Goal: Task Accomplishment & Management: Manage account settings

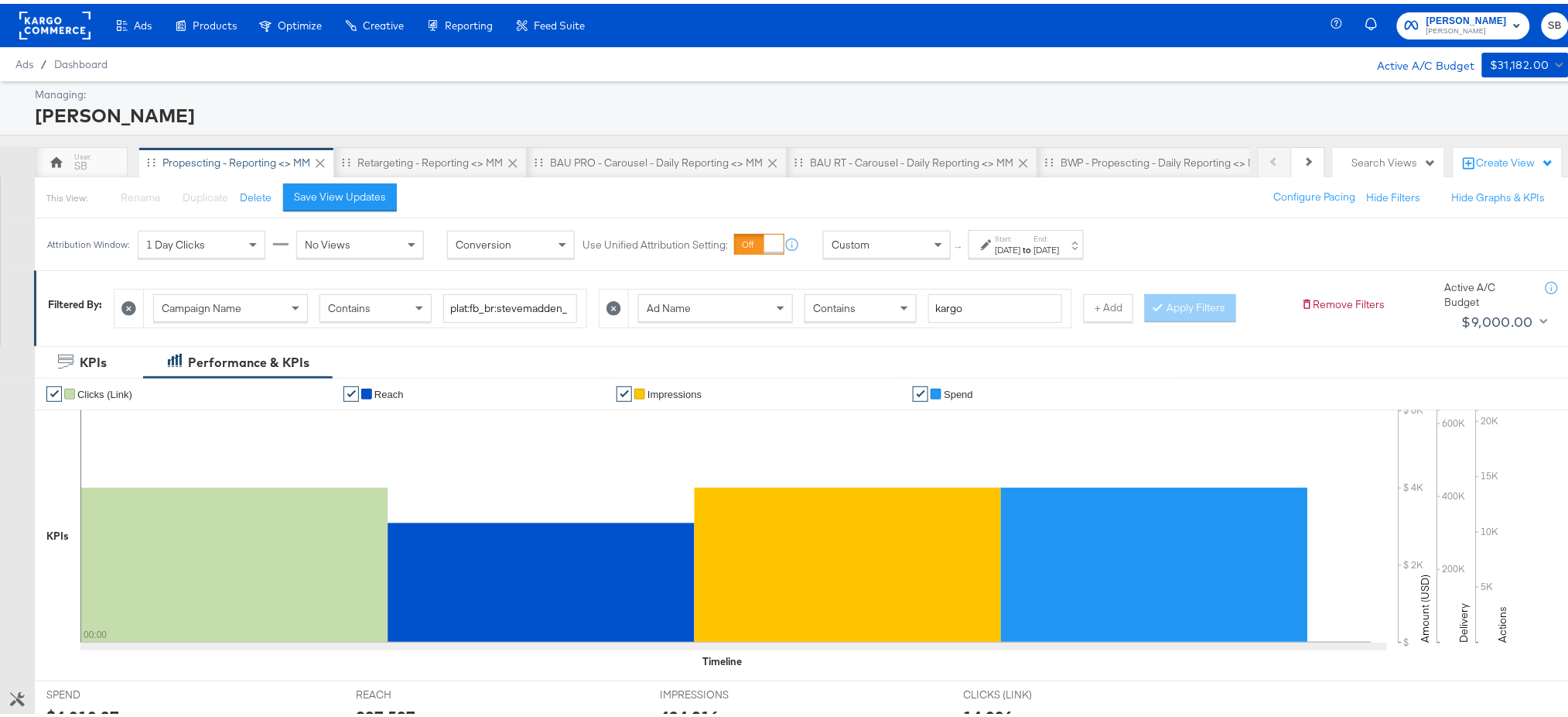
click at [65, 10] on rect at bounding box center [54, 22] width 71 height 28
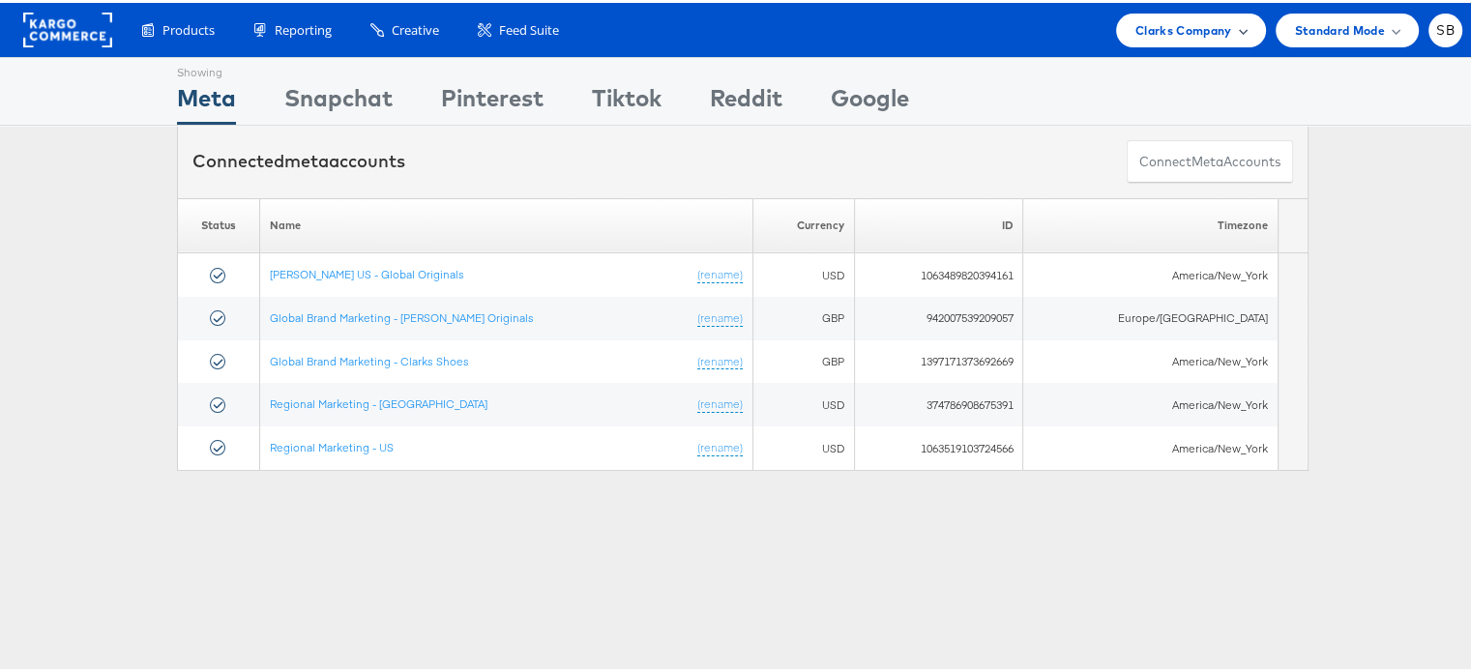
click at [1168, 37] on span "Clarks Company" at bounding box center [1183, 27] width 97 height 20
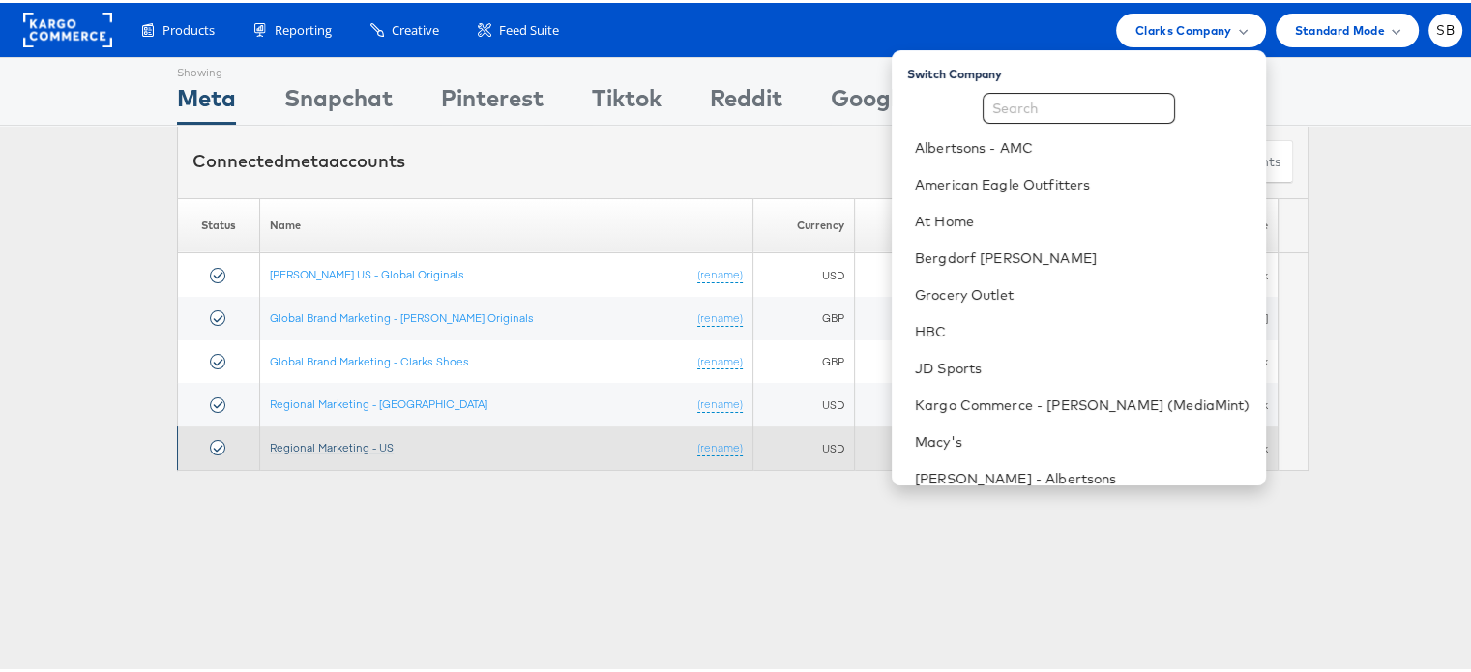
click at [363, 437] on link "Regional Marketing - US" at bounding box center [332, 444] width 124 height 15
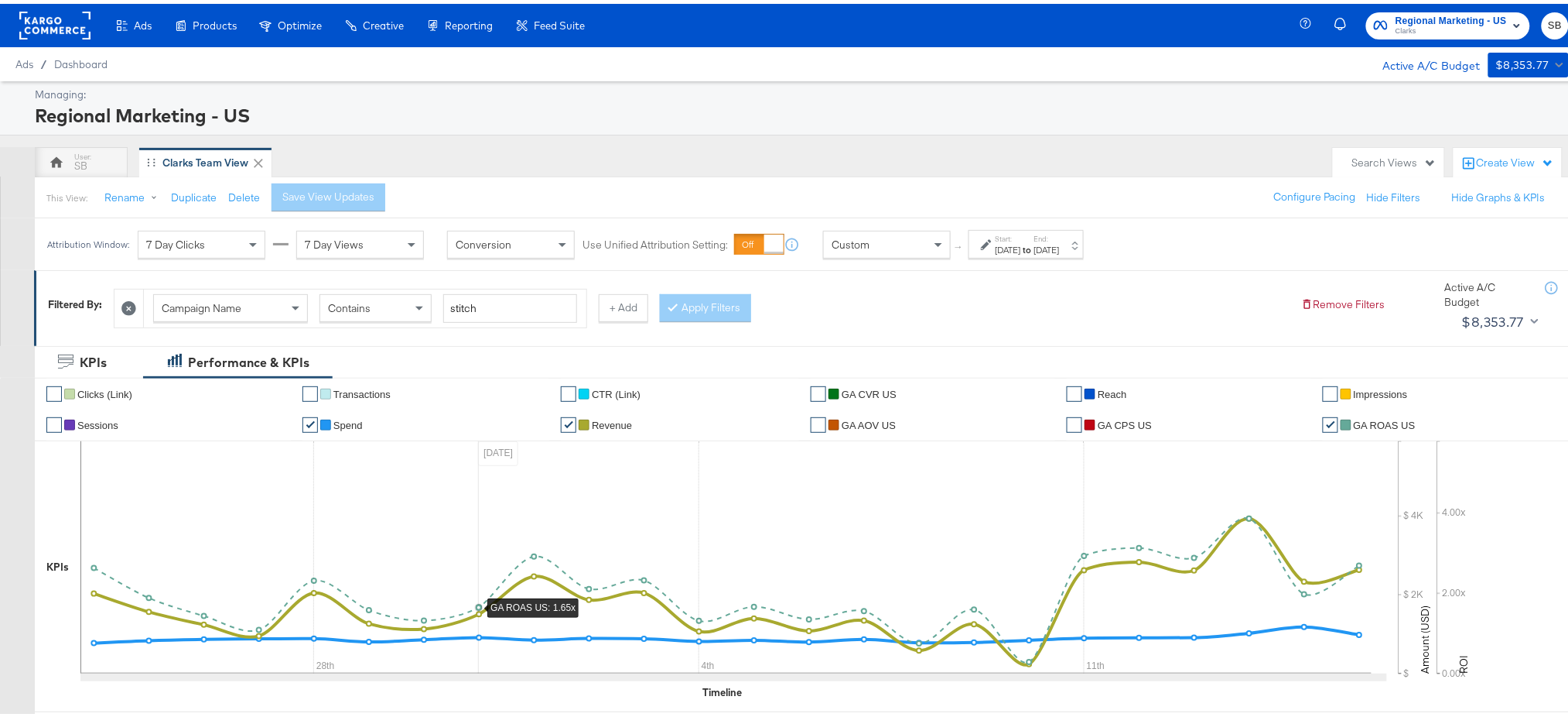
scroll to position [16, 0]
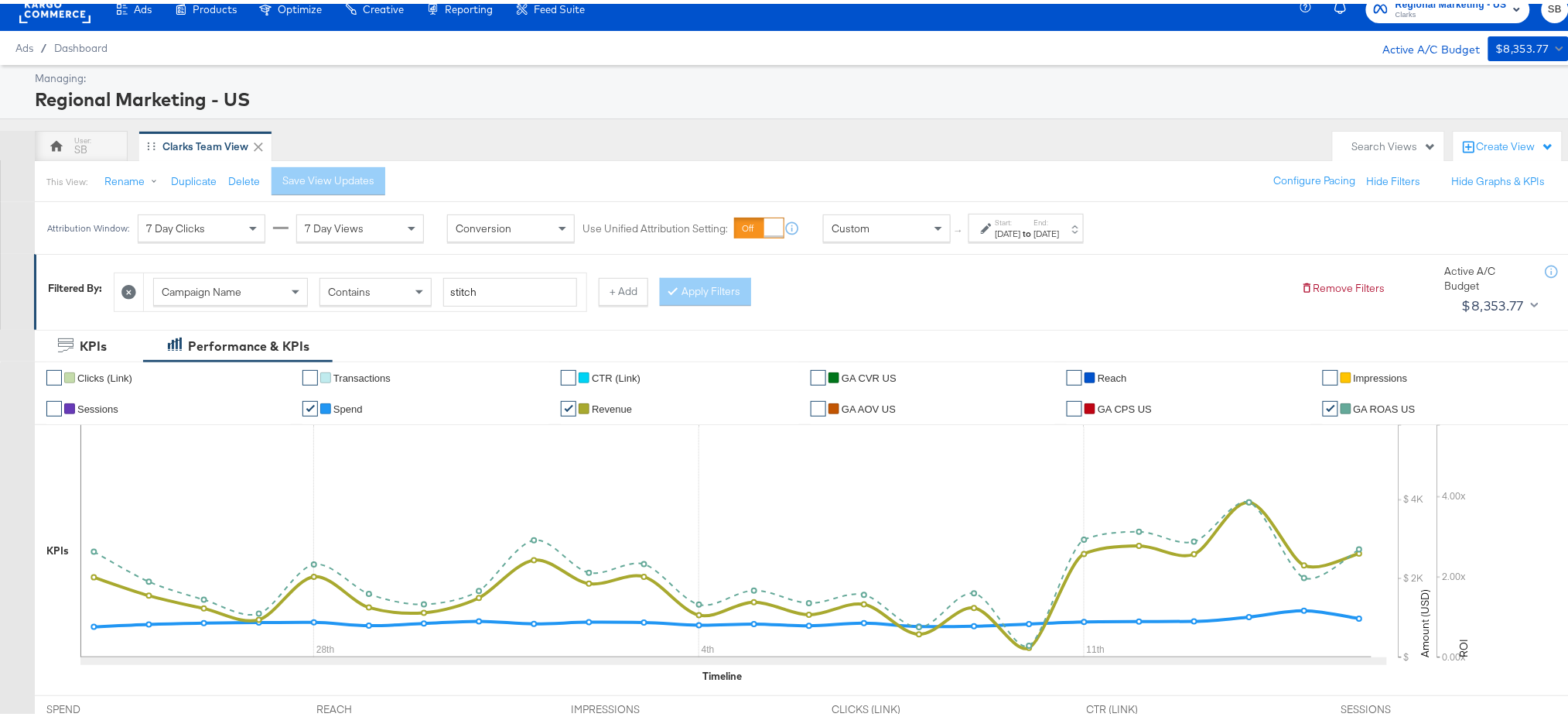
click at [1022, 223] on div "[DATE]" at bounding box center [1009, 229] width 26 height 12
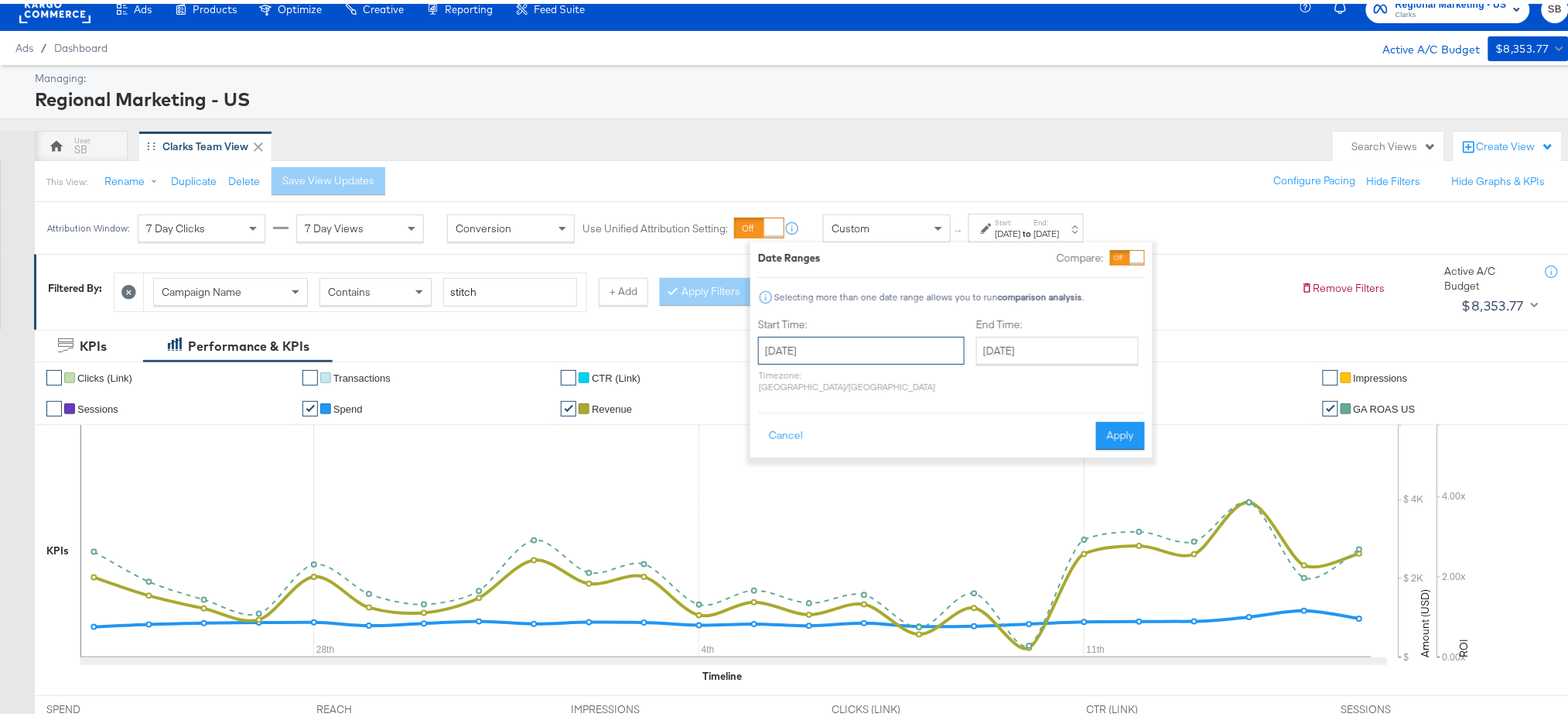
click at [835, 333] on input "[DATE]" at bounding box center [862, 346] width 206 height 28
click at [930, 387] on span "›" at bounding box center [934, 378] width 24 height 23
click at [902, 447] on td "12" at bounding box center [907, 446] width 26 height 22
type input "September 12th 2025"
click at [1118, 408] on div "Cancel Apply" at bounding box center [951, 427] width 387 height 38
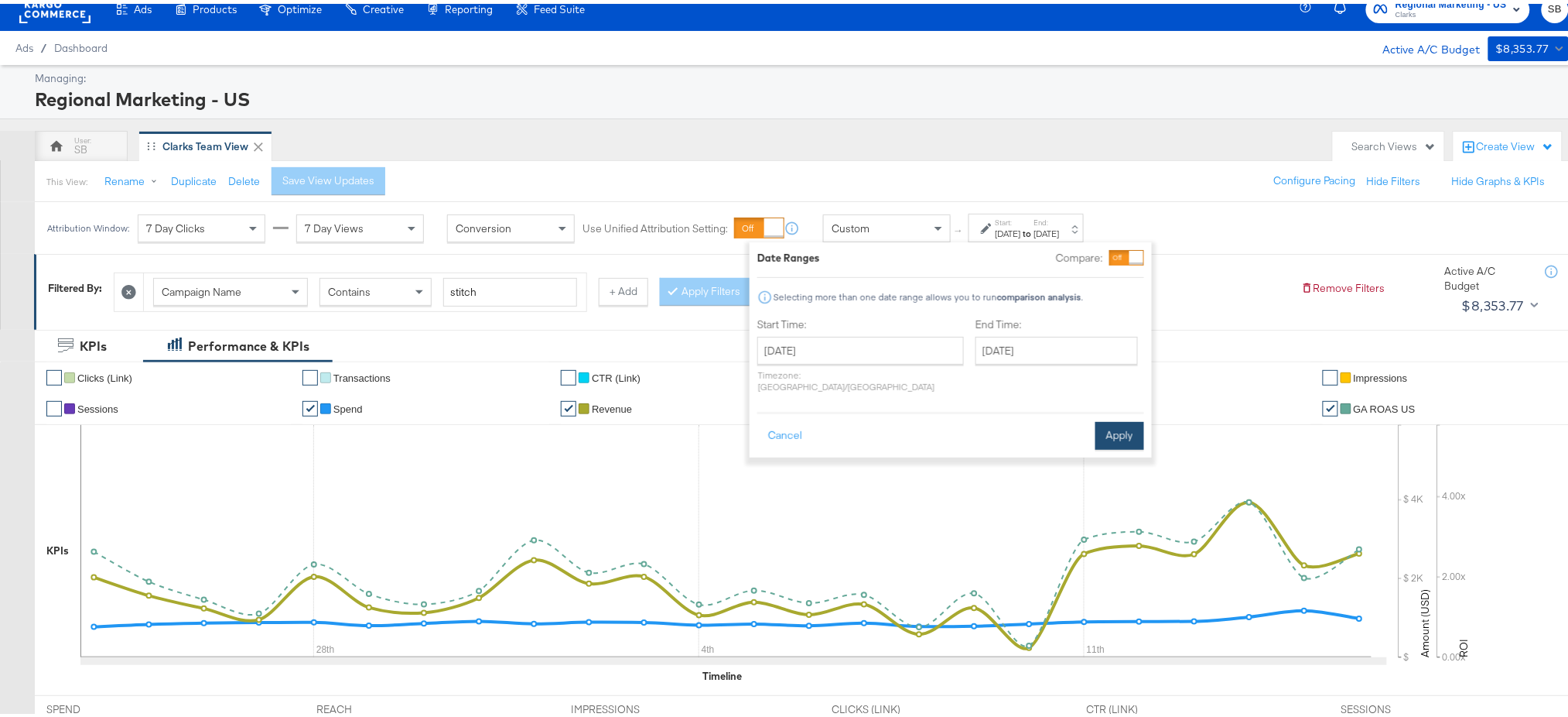
click at [1112, 418] on button "Apply" at bounding box center [1119, 431] width 49 height 28
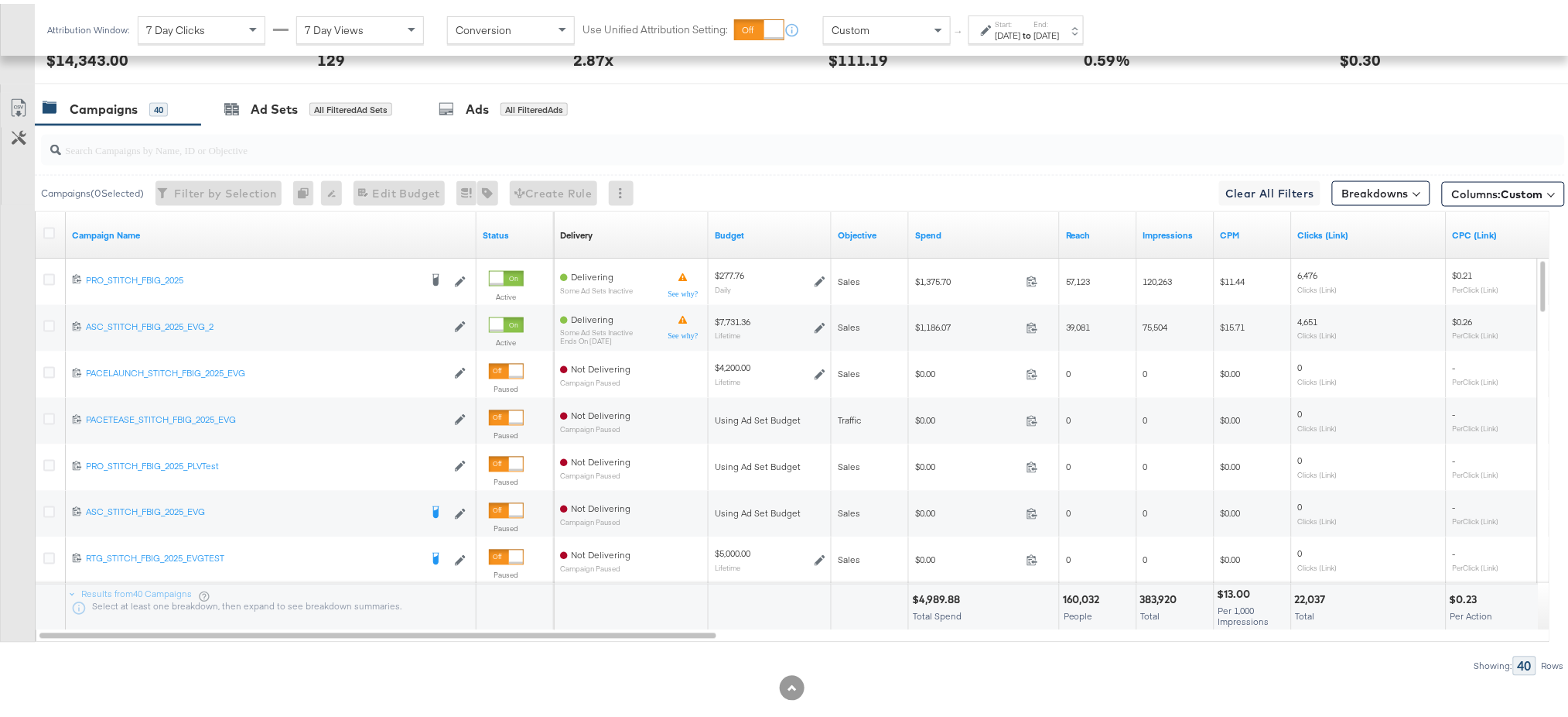
scroll to position [769, 0]
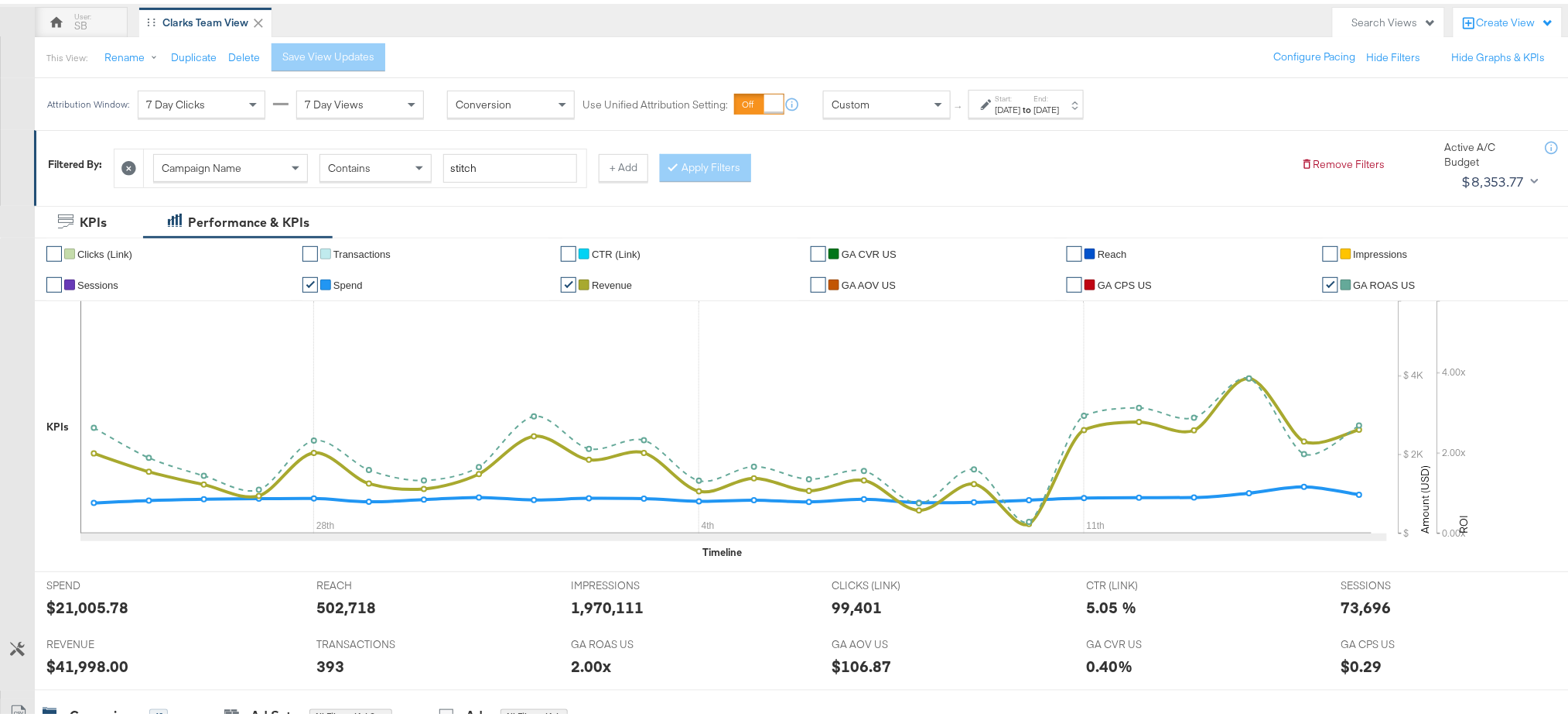
scroll to position [139, 0]
click at [1022, 106] on div "[DATE]" at bounding box center [1009, 106] width 26 height 12
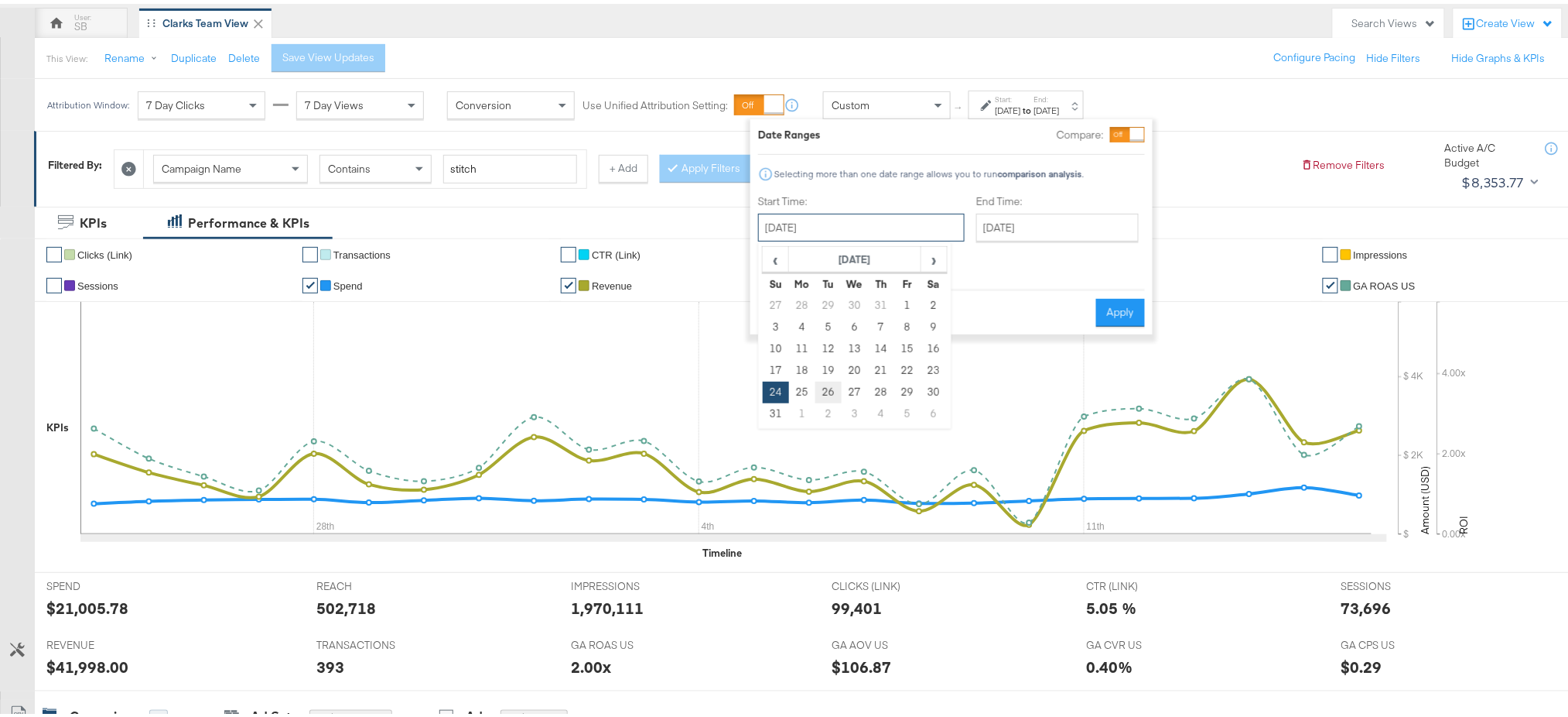
drag, startPoint x: 862, startPoint y: 228, endPoint x: 834, endPoint y: 377, distance: 151.6
click at [834, 238] on div "[DATE] ‹ [DATE] › Su Mo Tu We Th Fr Sa 27 28 29 30 31 1 2 3 4 5 6 7 8 9 10 11 1…" at bounding box center [862, 223] width 206 height 28
click at [927, 255] on span "›" at bounding box center [934, 255] width 24 height 23
click at [909, 328] on td "12" at bounding box center [907, 323] width 26 height 22
type input "September 12th 2025"
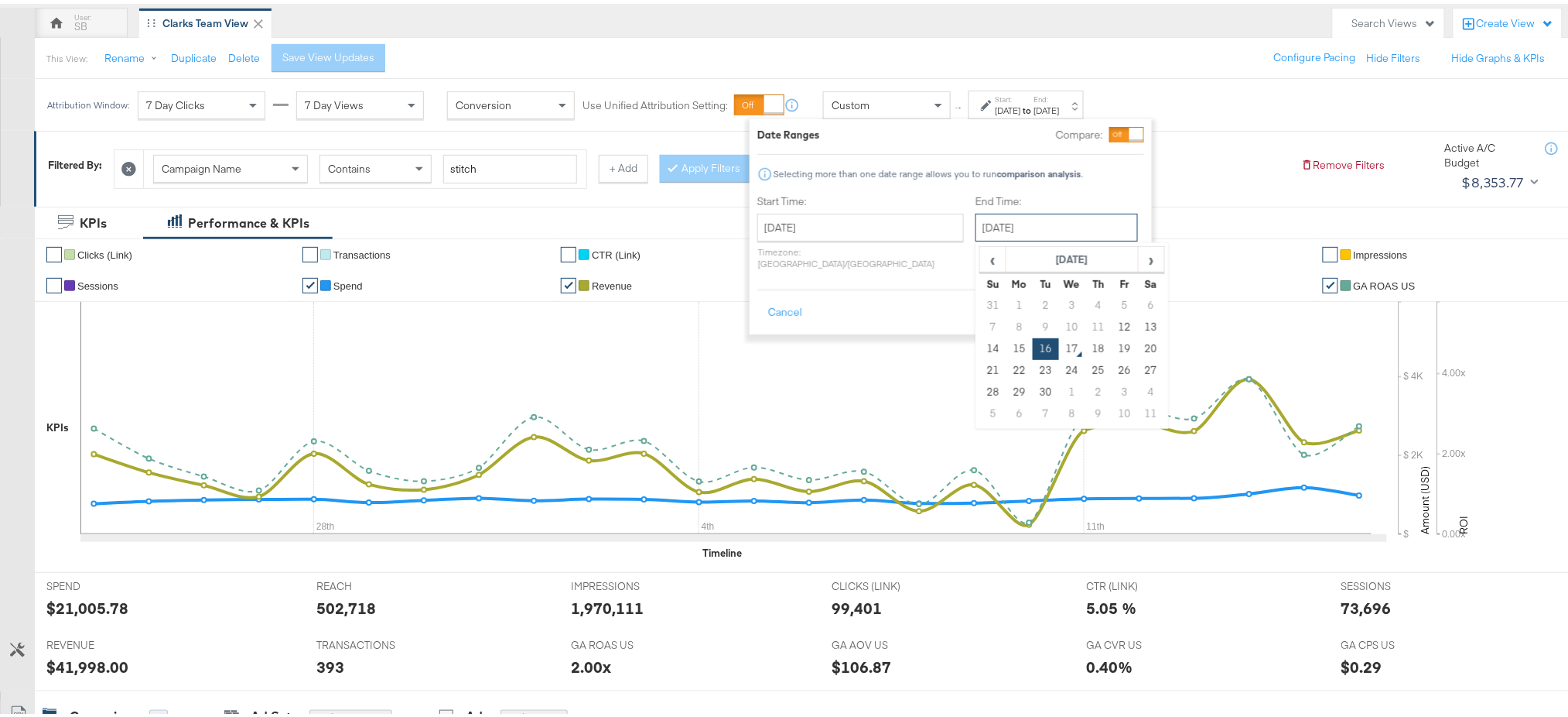
click at [1001, 234] on input "September 16th 2025" at bounding box center [1057, 223] width 162 height 28
click at [849, 290] on div "Cancel Apply" at bounding box center [951, 303] width 387 height 38
click at [1107, 294] on button "Apply" at bounding box center [1119, 308] width 49 height 28
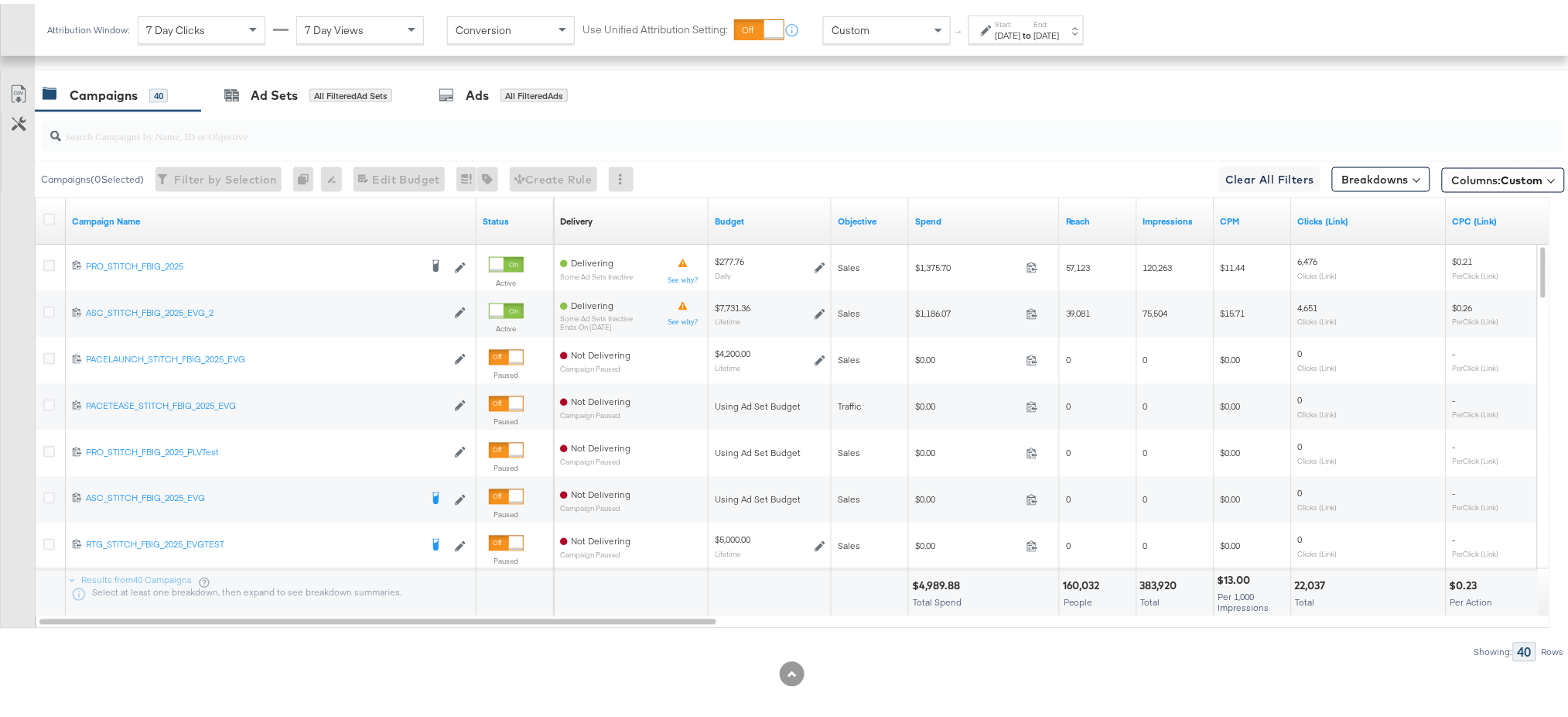
scroll to position [769, 0]
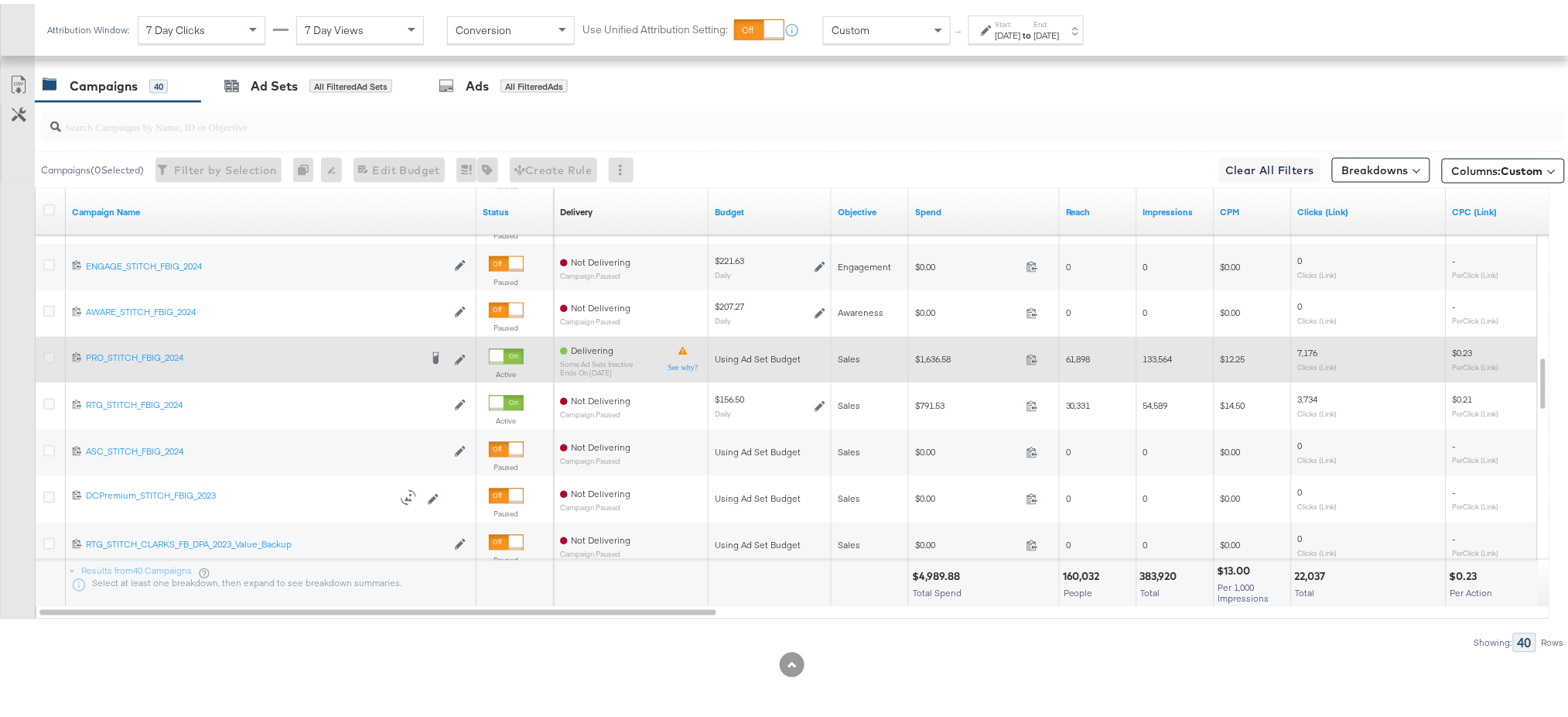
click at [48, 356] on icon at bounding box center [49, 354] width 12 height 12
click at [0, 0] on input "checkbox" at bounding box center [0, 0] width 0 height 0
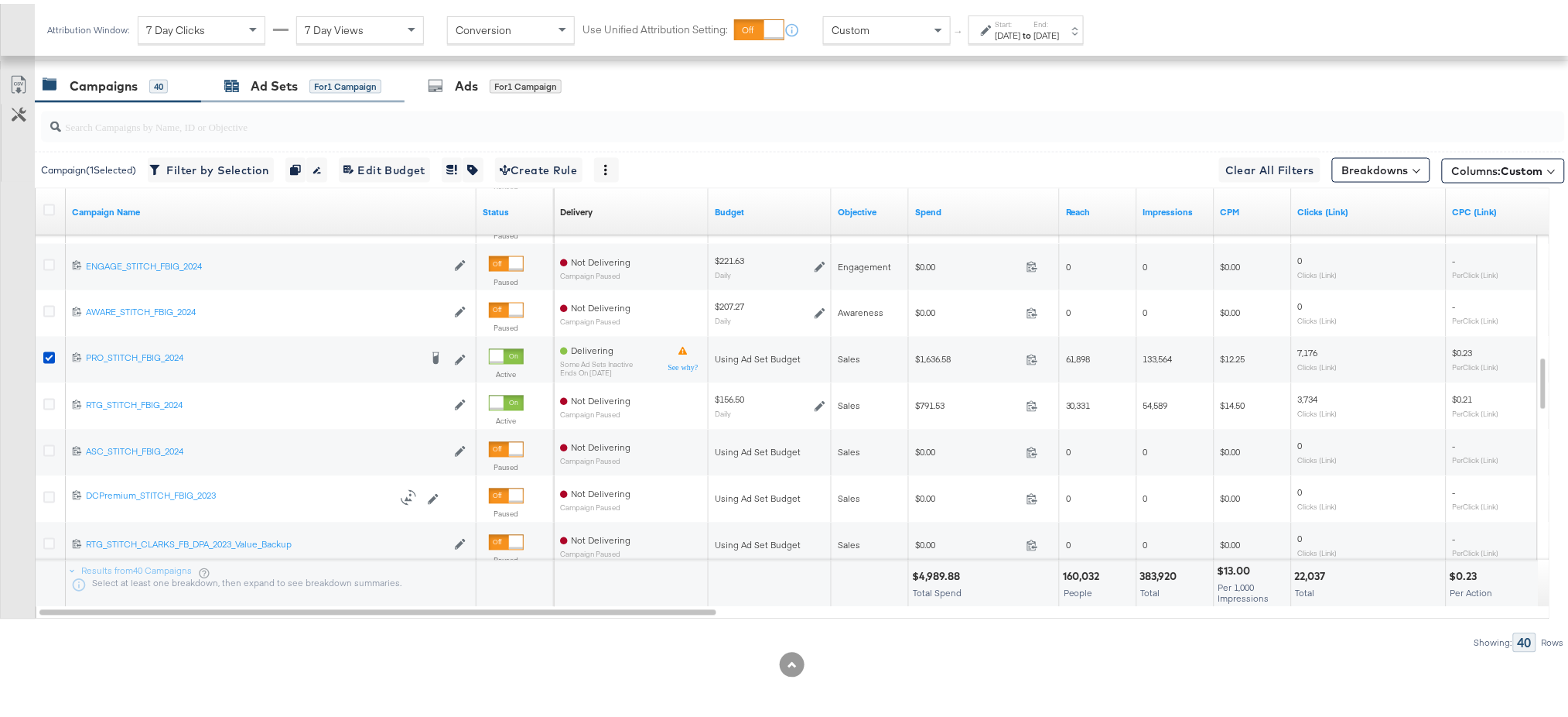
click at [262, 82] on div "Ad Sets" at bounding box center [274, 82] width 47 height 18
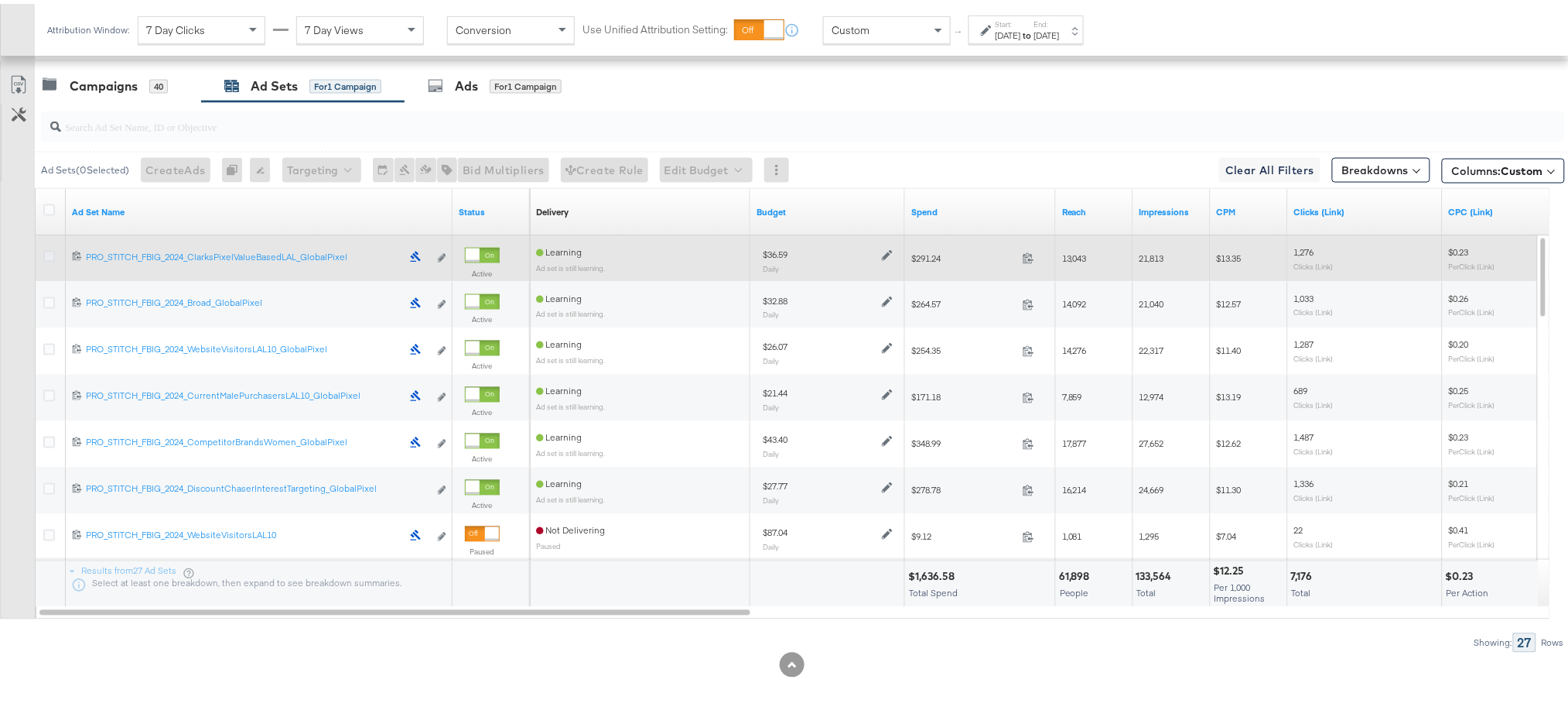
click at [48, 253] on icon at bounding box center [49, 253] width 12 height 12
click at [0, 0] on input "checkbox" at bounding box center [0, 0] width 0 height 0
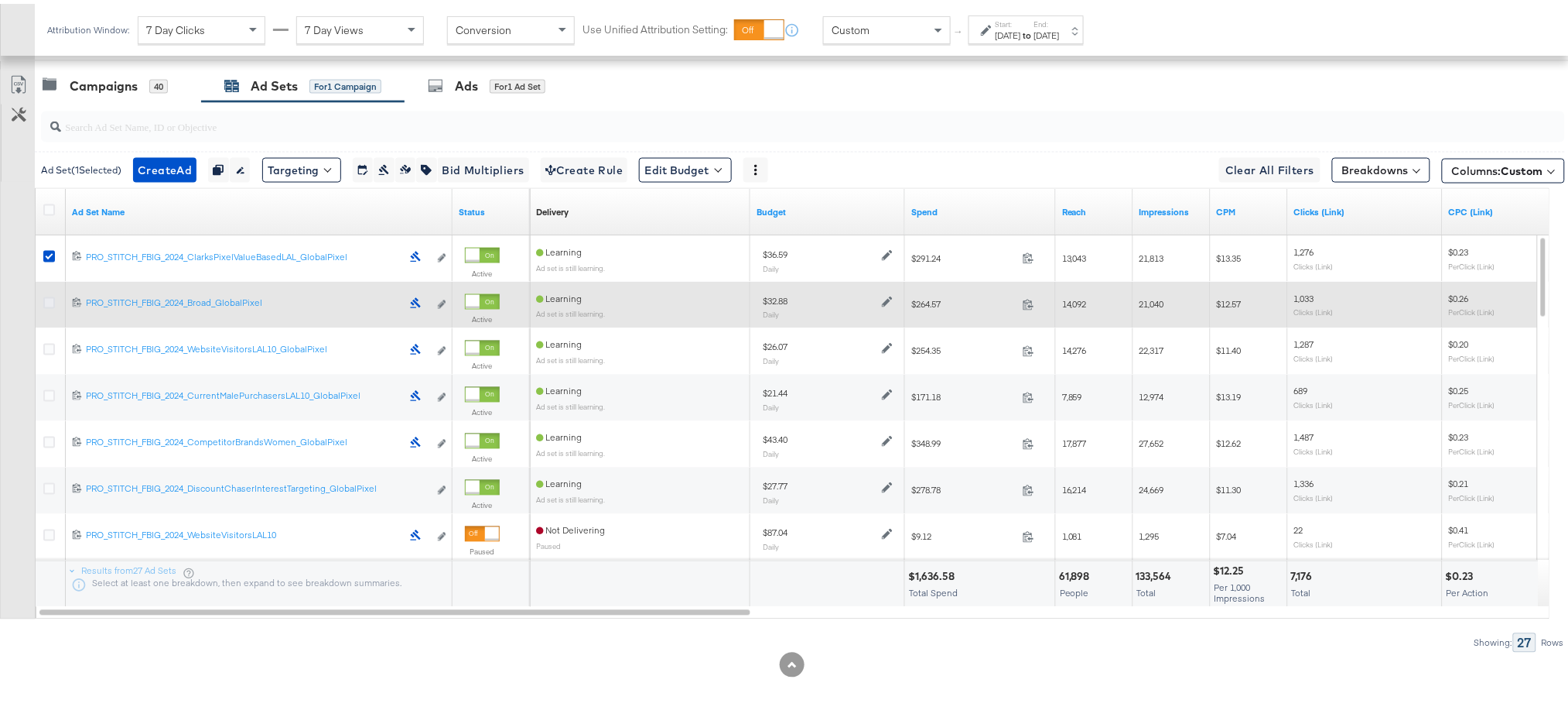
click at [48, 296] on icon at bounding box center [49, 299] width 12 height 12
click at [0, 0] on input "checkbox" at bounding box center [0, 0] width 0 height 0
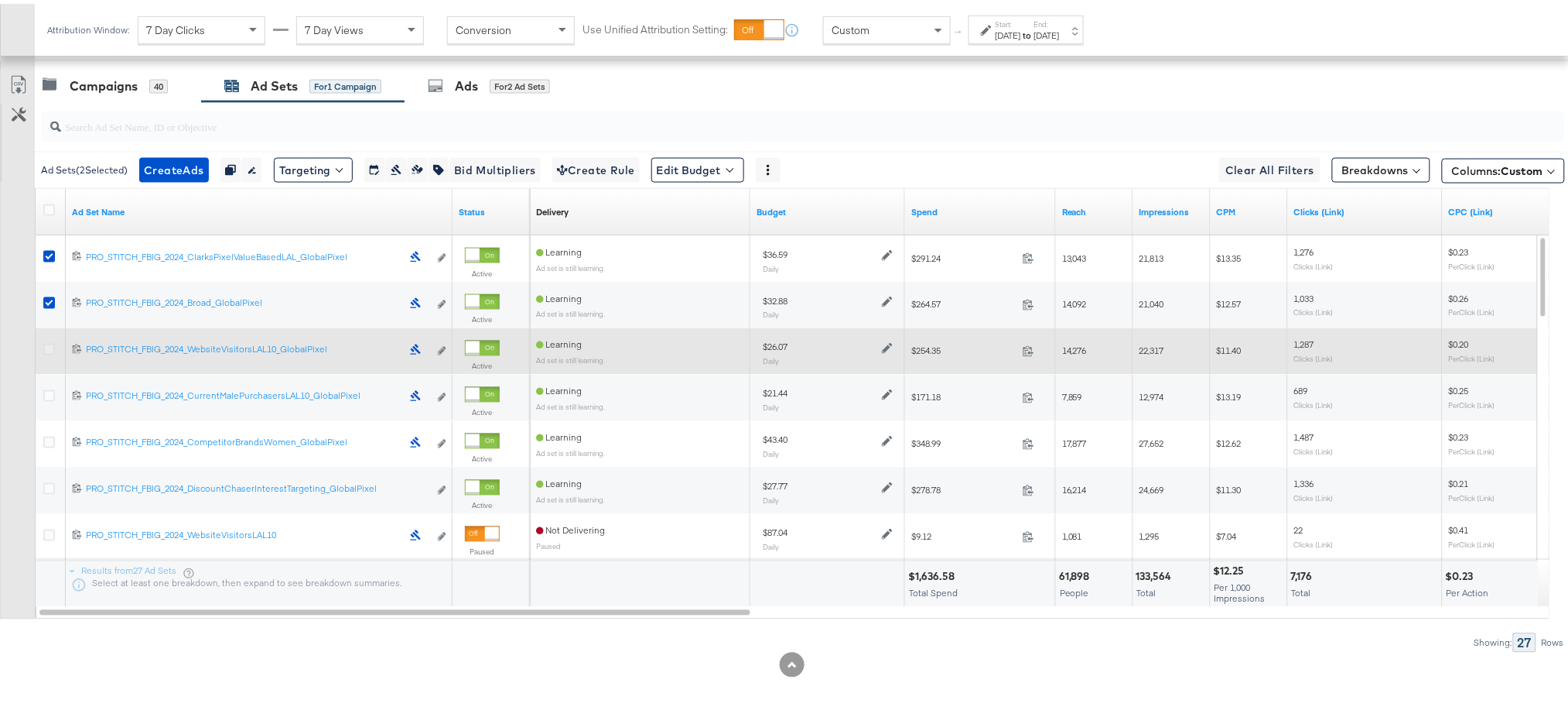
click at [46, 345] on icon at bounding box center [49, 346] width 12 height 12
click at [0, 0] on input "checkbox" at bounding box center [0, 0] width 0 height 0
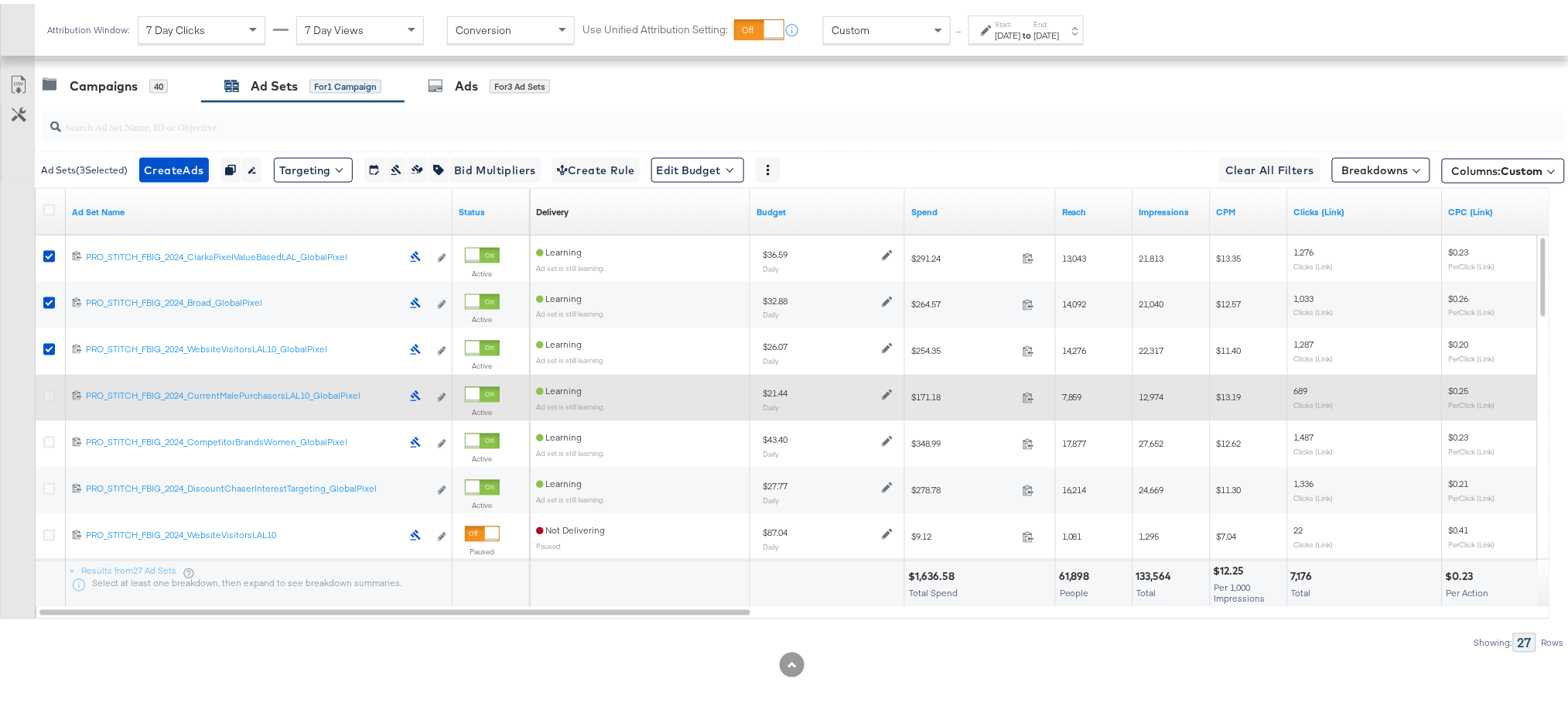
click at [46, 389] on icon at bounding box center [49, 392] width 12 height 12
click at [0, 0] on input "checkbox" at bounding box center [0, 0] width 0 height 0
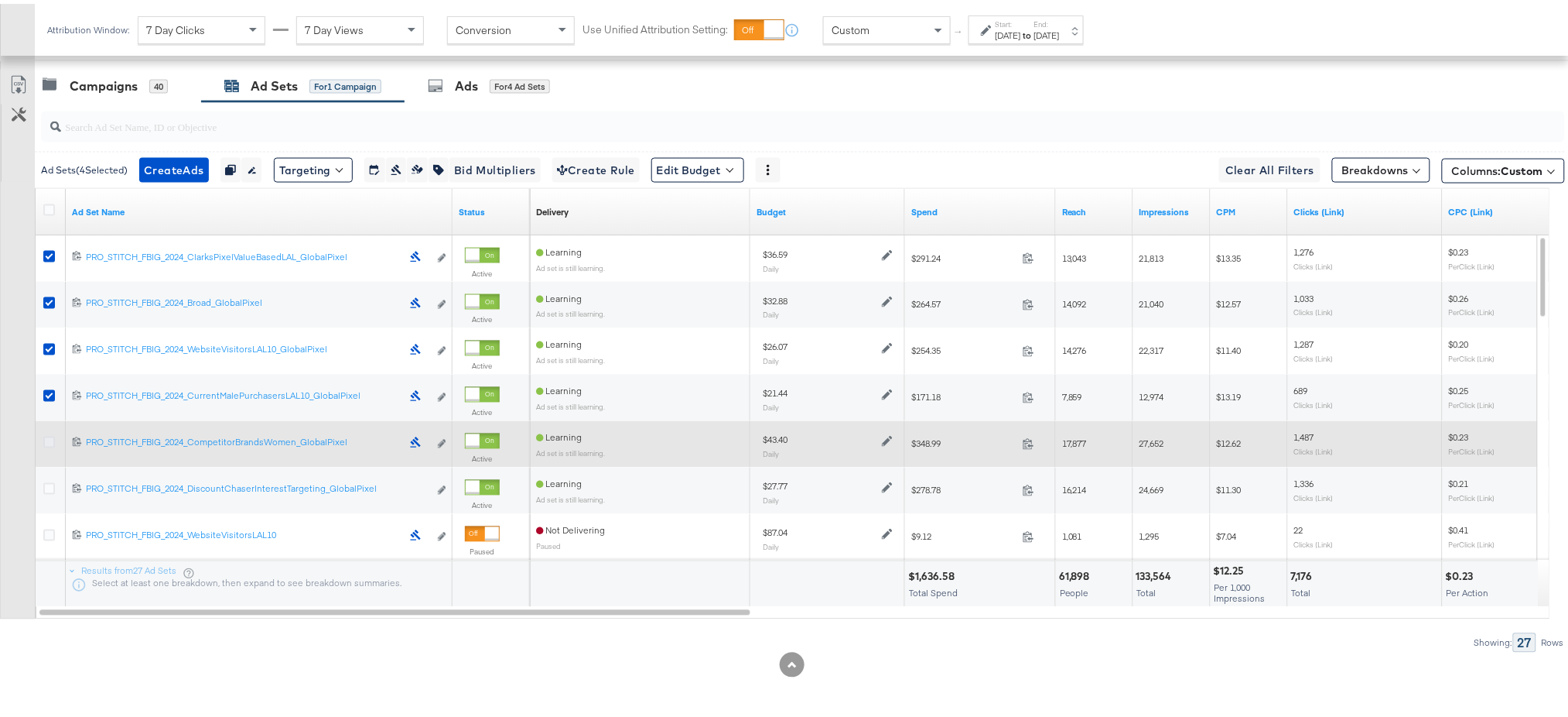
click at [46, 434] on icon at bounding box center [49, 439] width 12 height 12
click at [0, 0] on input "checkbox" at bounding box center [0, 0] width 0 height 0
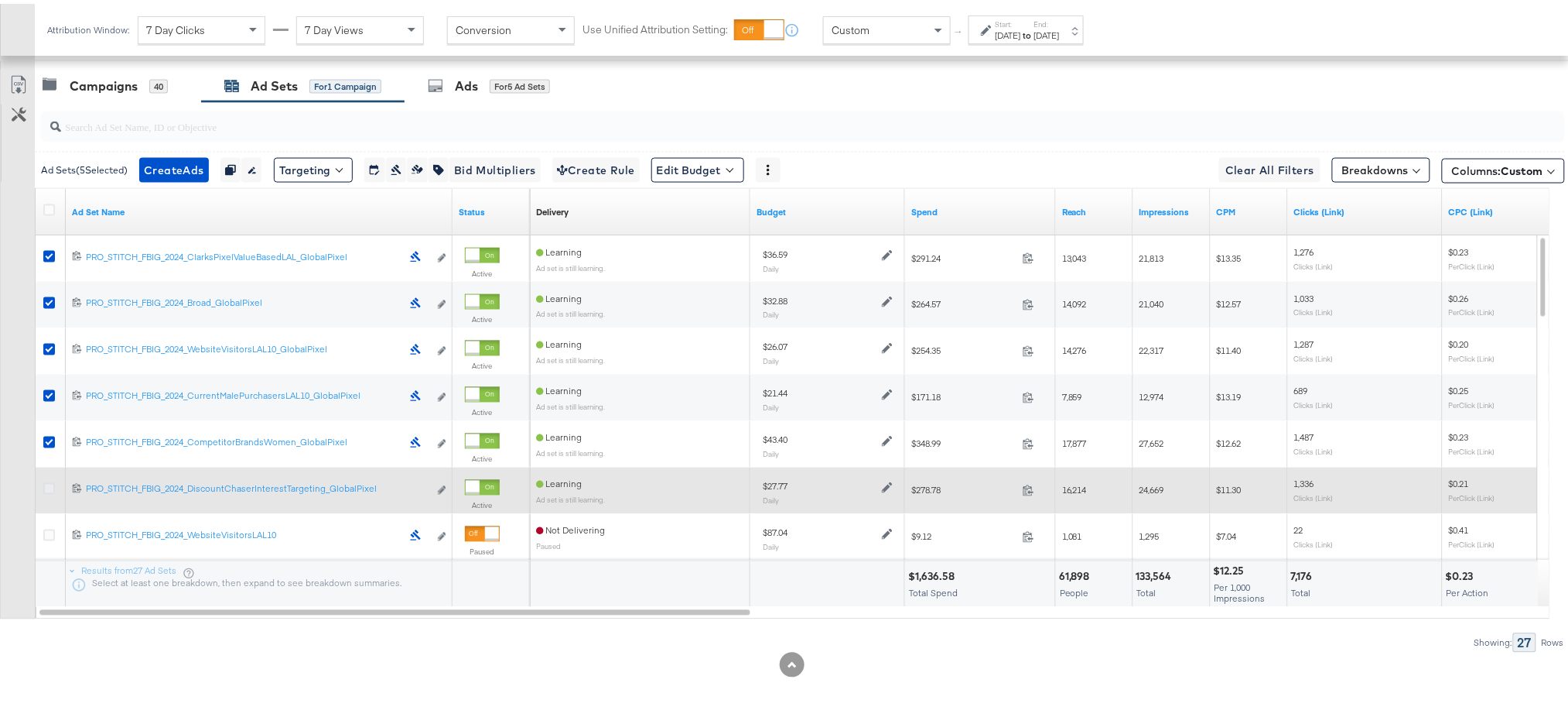
click at [50, 482] on icon at bounding box center [49, 485] width 12 height 12
click at [0, 0] on input "checkbox" at bounding box center [0, 0] width 0 height 0
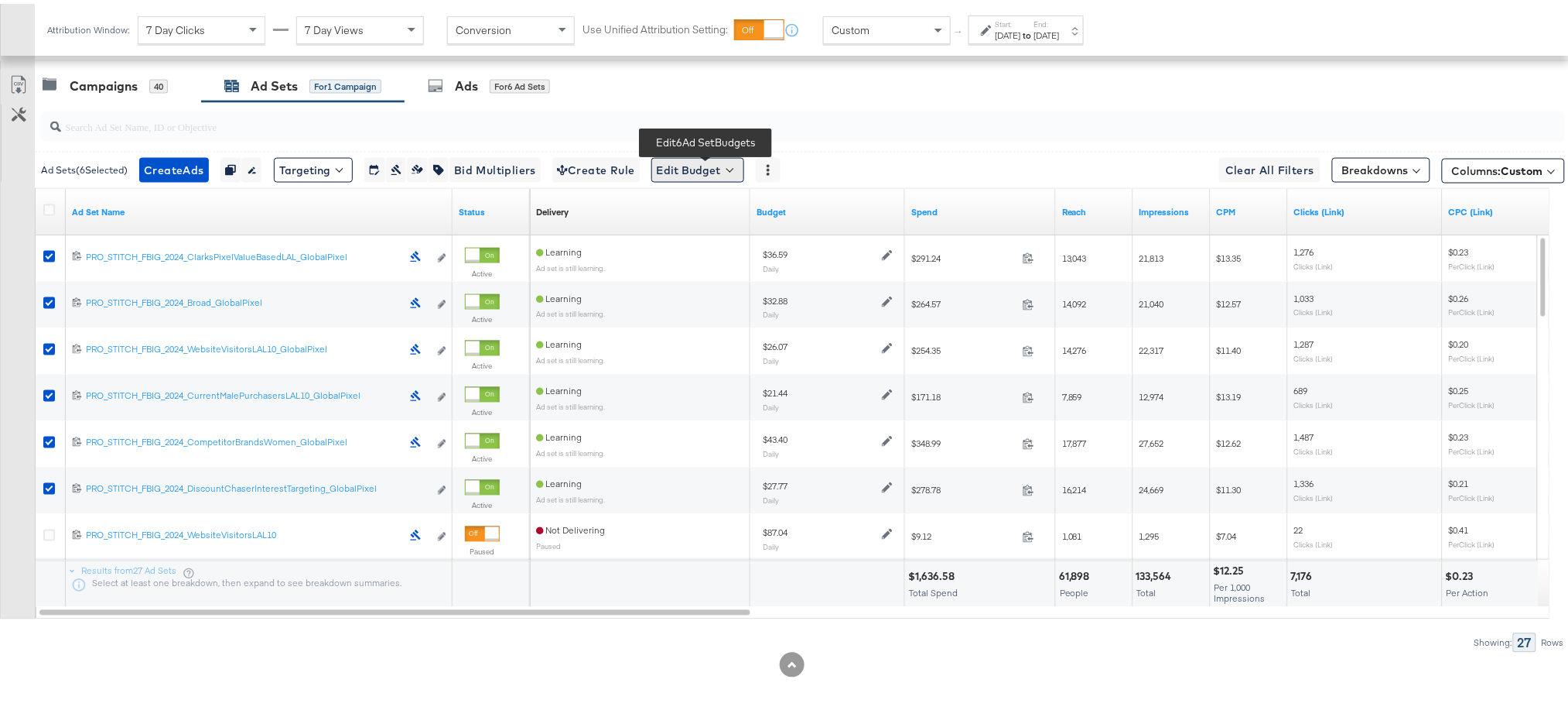
click at [700, 167] on button "Edit Budget" at bounding box center [698, 166] width 93 height 25
click at [717, 202] on span "Edit Ad Set Budget" at bounding box center [702, 206] width 88 height 20
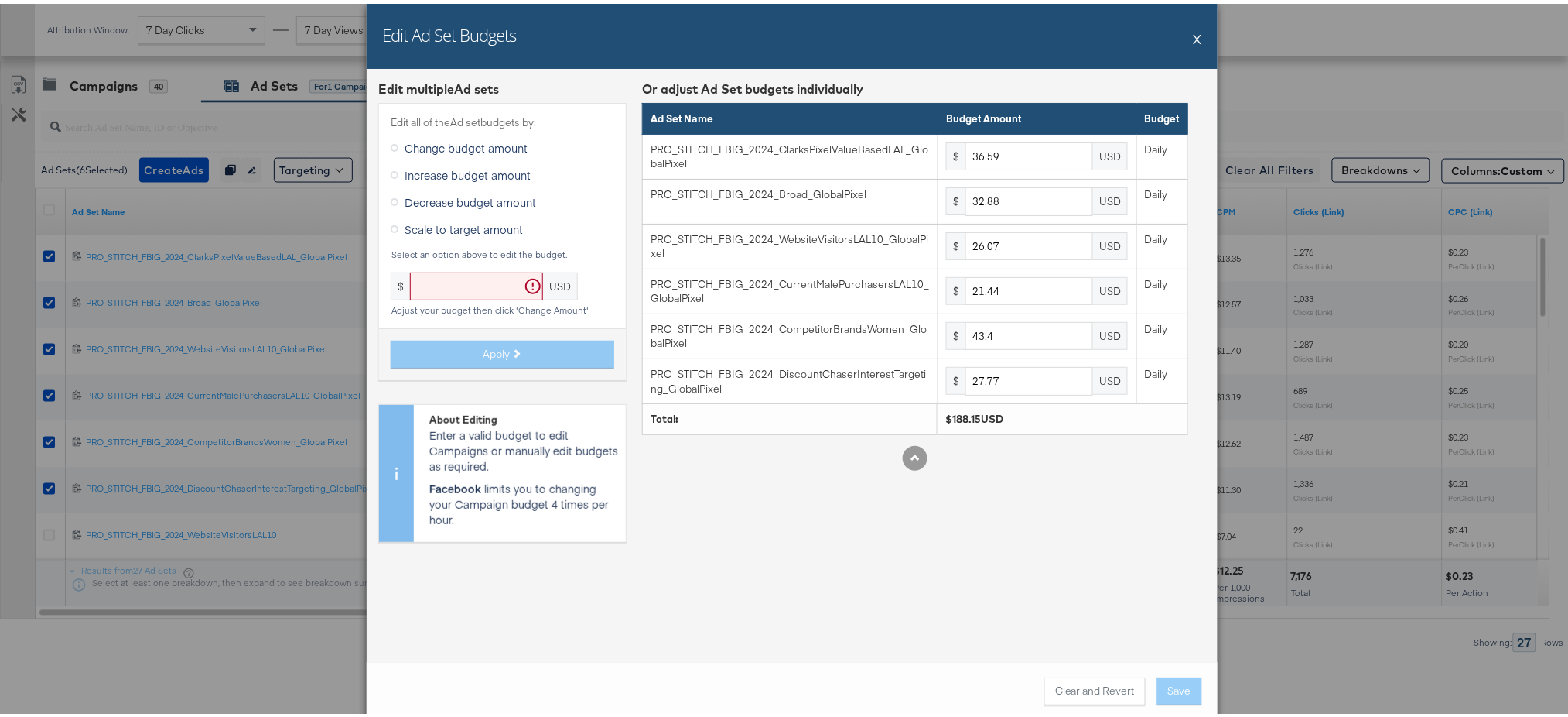
click at [1194, 40] on button "X" at bounding box center [1198, 34] width 9 height 31
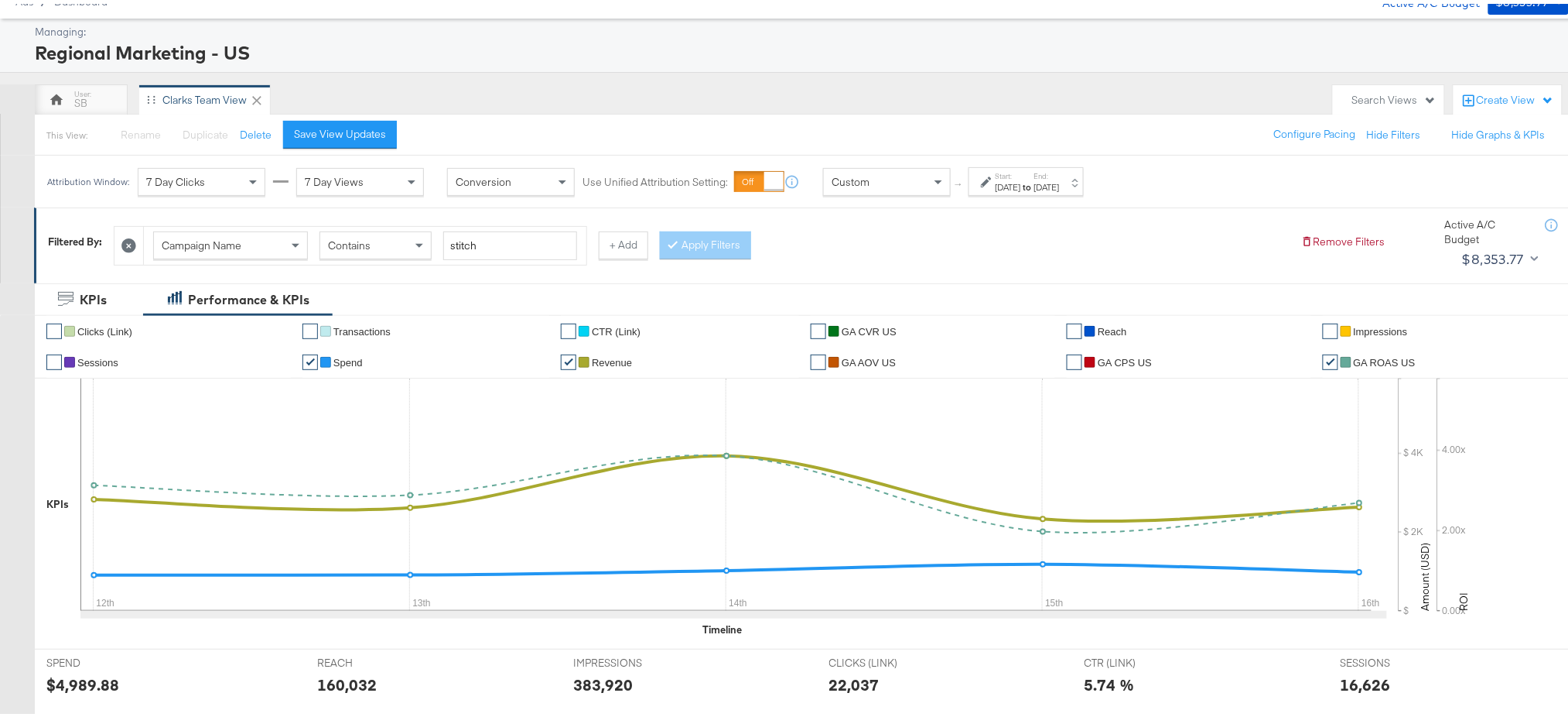
scroll to position [60, 0]
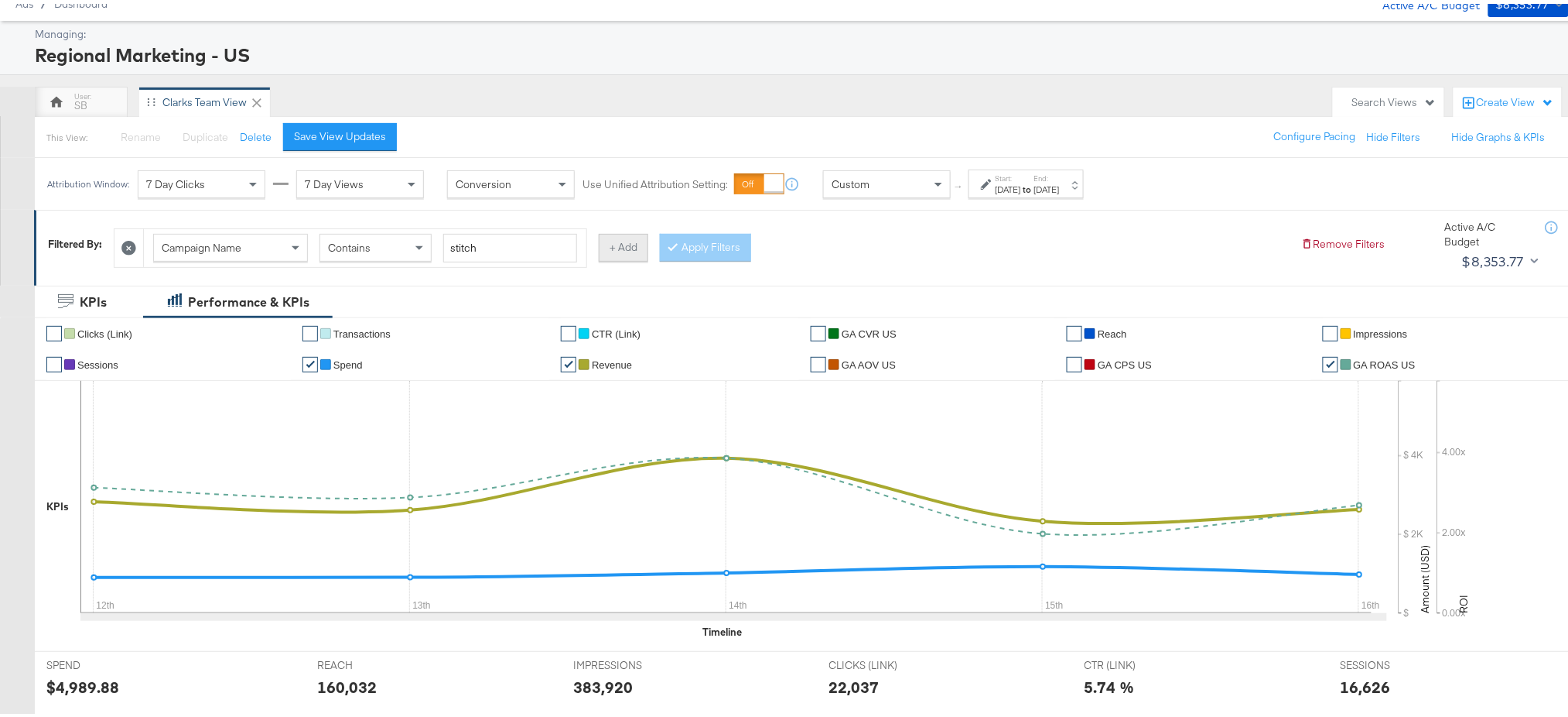
click at [621, 245] on button "+ Add" at bounding box center [624, 243] width 50 height 28
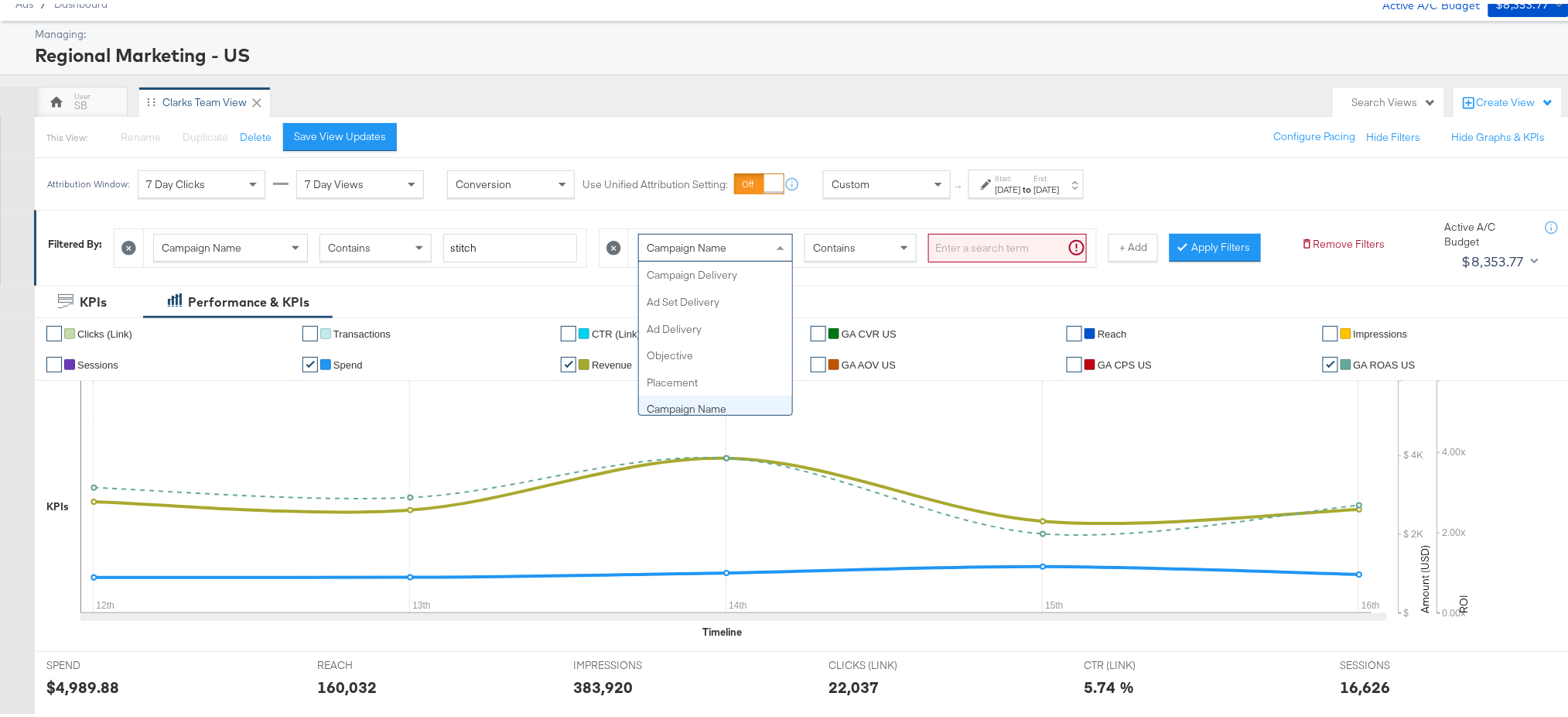
click at [734, 250] on div "Campaign Name" at bounding box center [715, 243] width 153 height 26
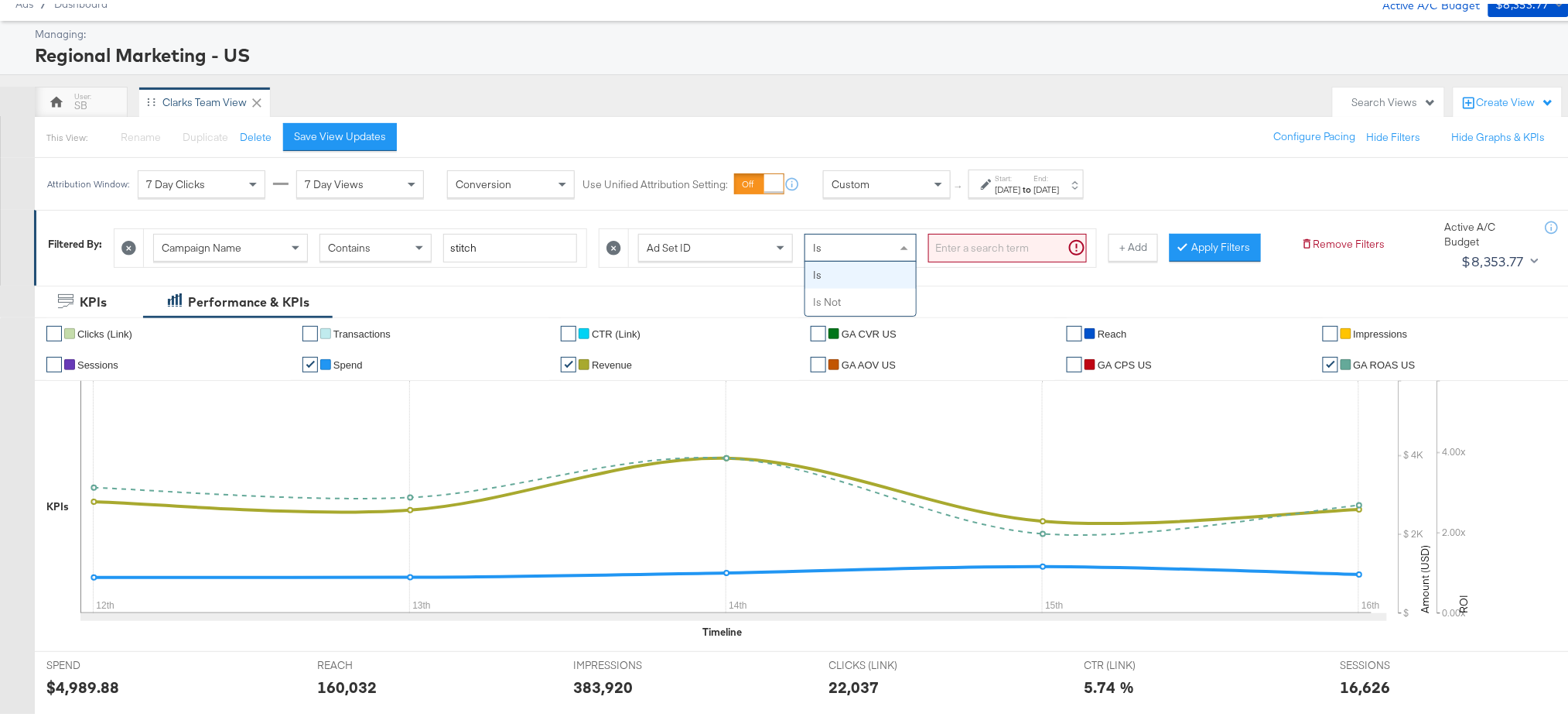
click at [882, 243] on div "Is" at bounding box center [861, 243] width 110 height 26
click at [951, 243] on input "search" at bounding box center [1008, 244] width 158 height 29
type input "ac"
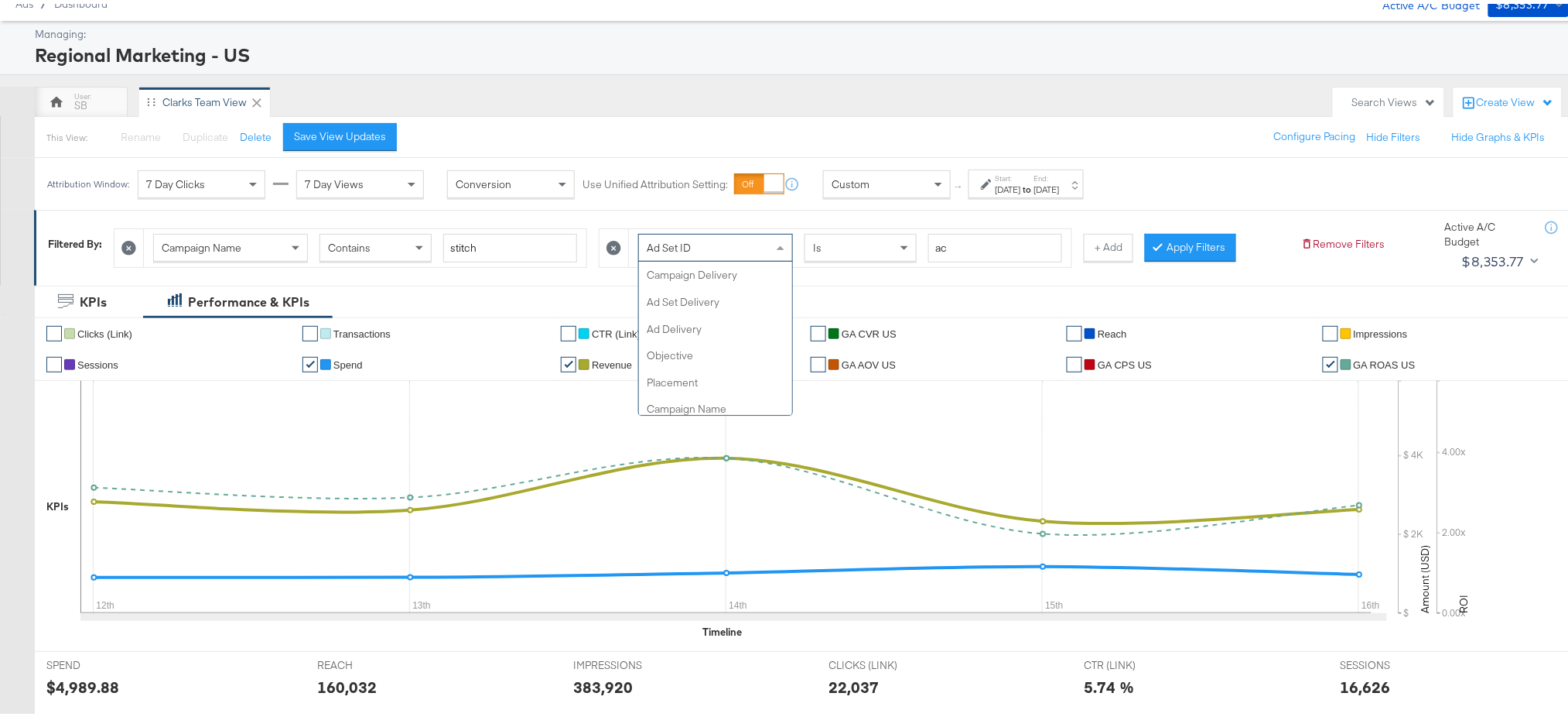
scroll to position [241, 0]
click at [746, 245] on div "Ad Set ID" at bounding box center [715, 243] width 153 height 26
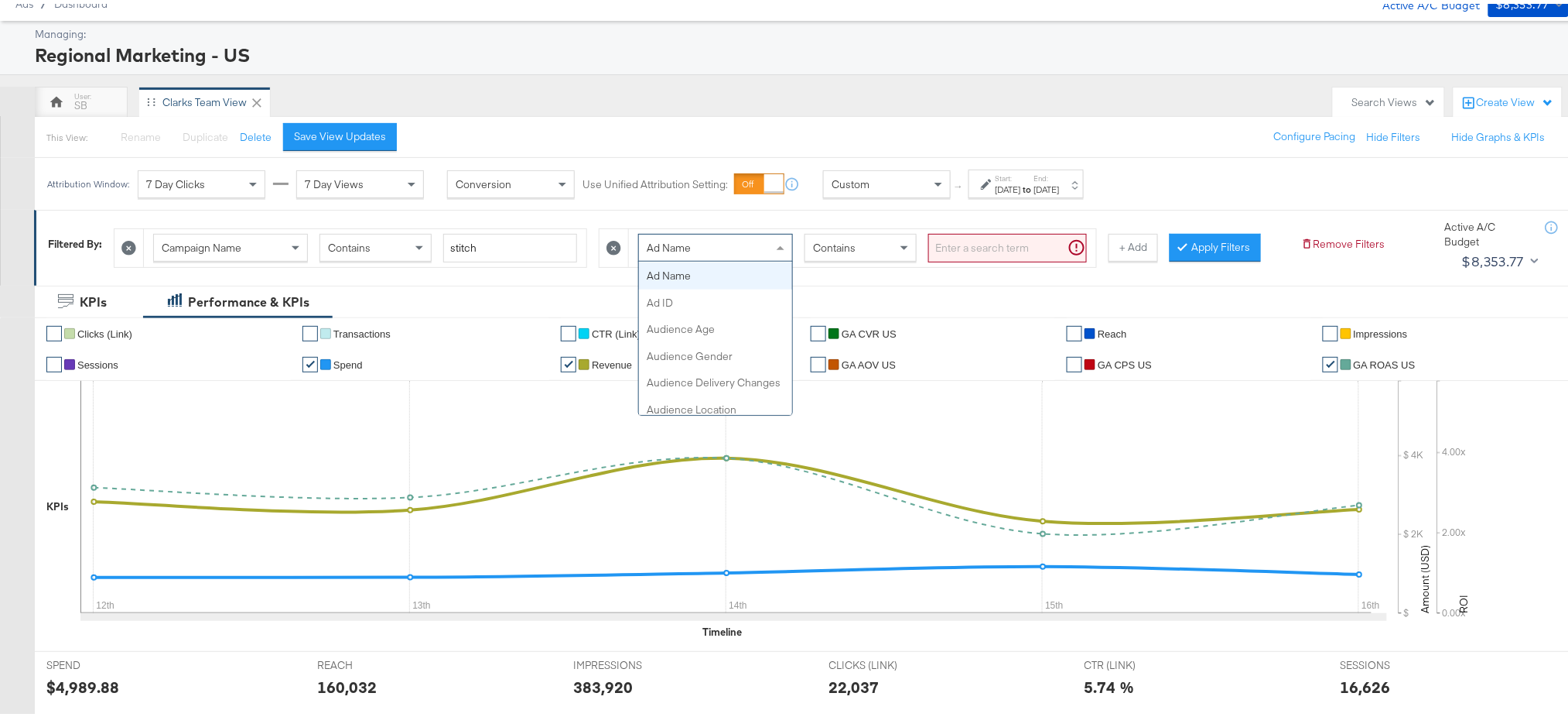
click at [769, 248] on div "Ad Name" at bounding box center [715, 243] width 153 height 26
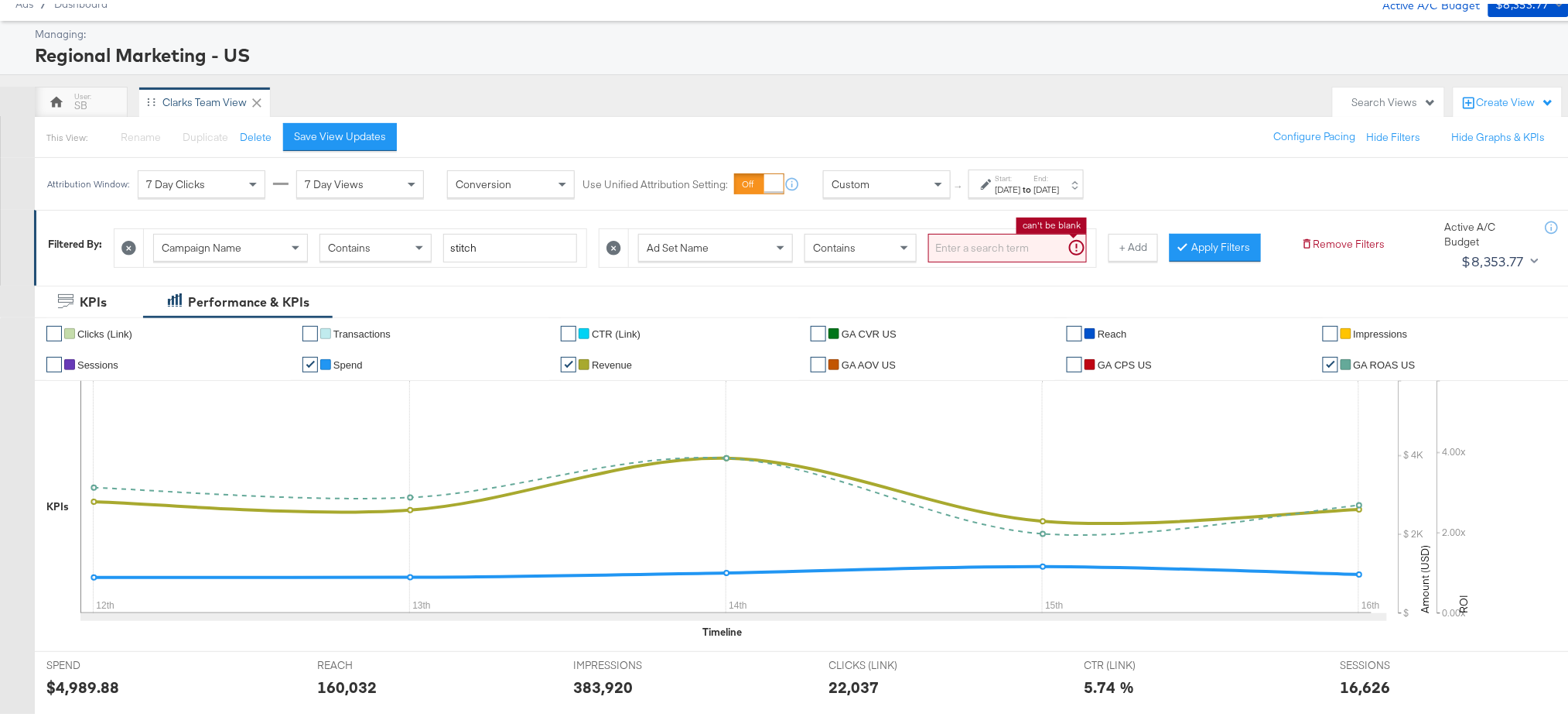
click at [981, 245] on input "search" at bounding box center [1008, 244] width 158 height 29
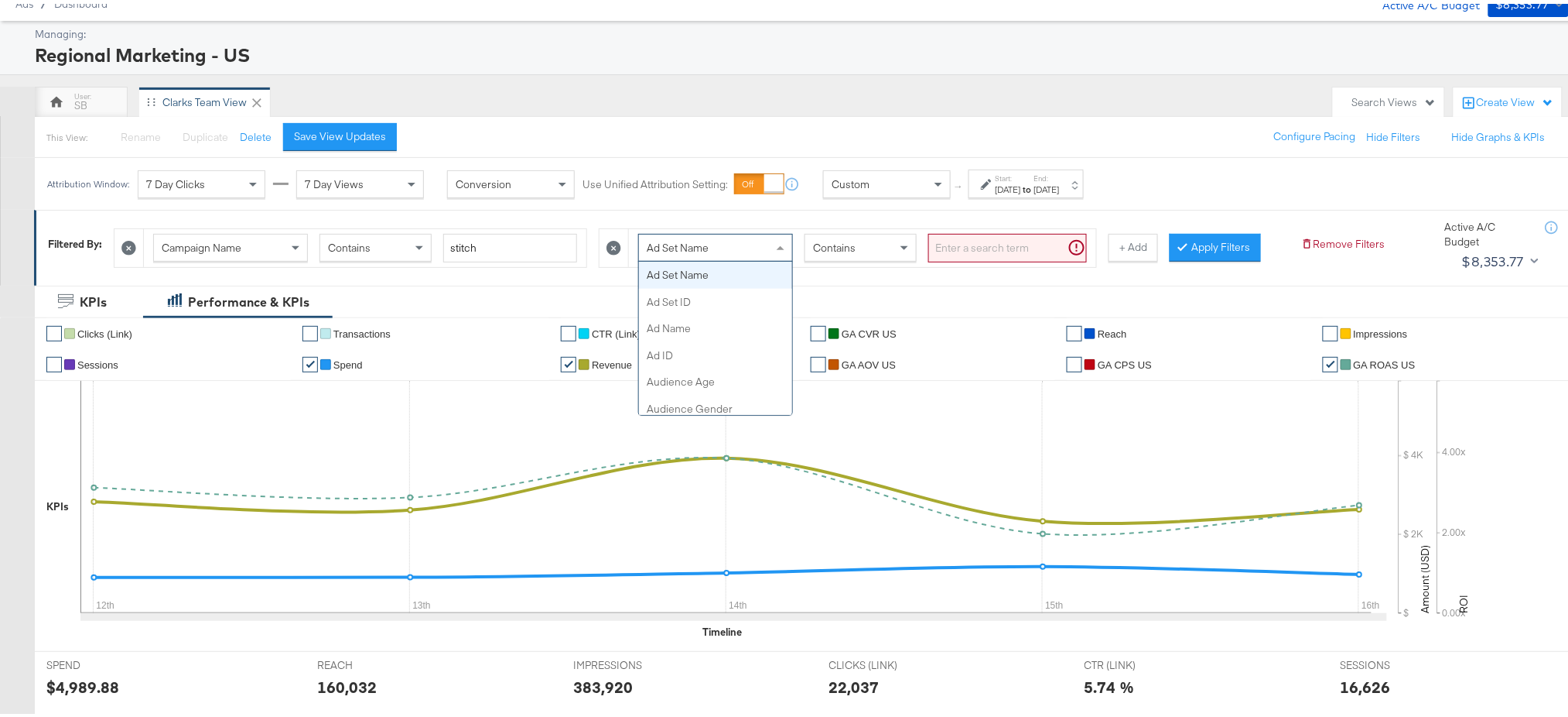
click at [750, 239] on div "Ad Set Name" at bounding box center [715, 243] width 153 height 26
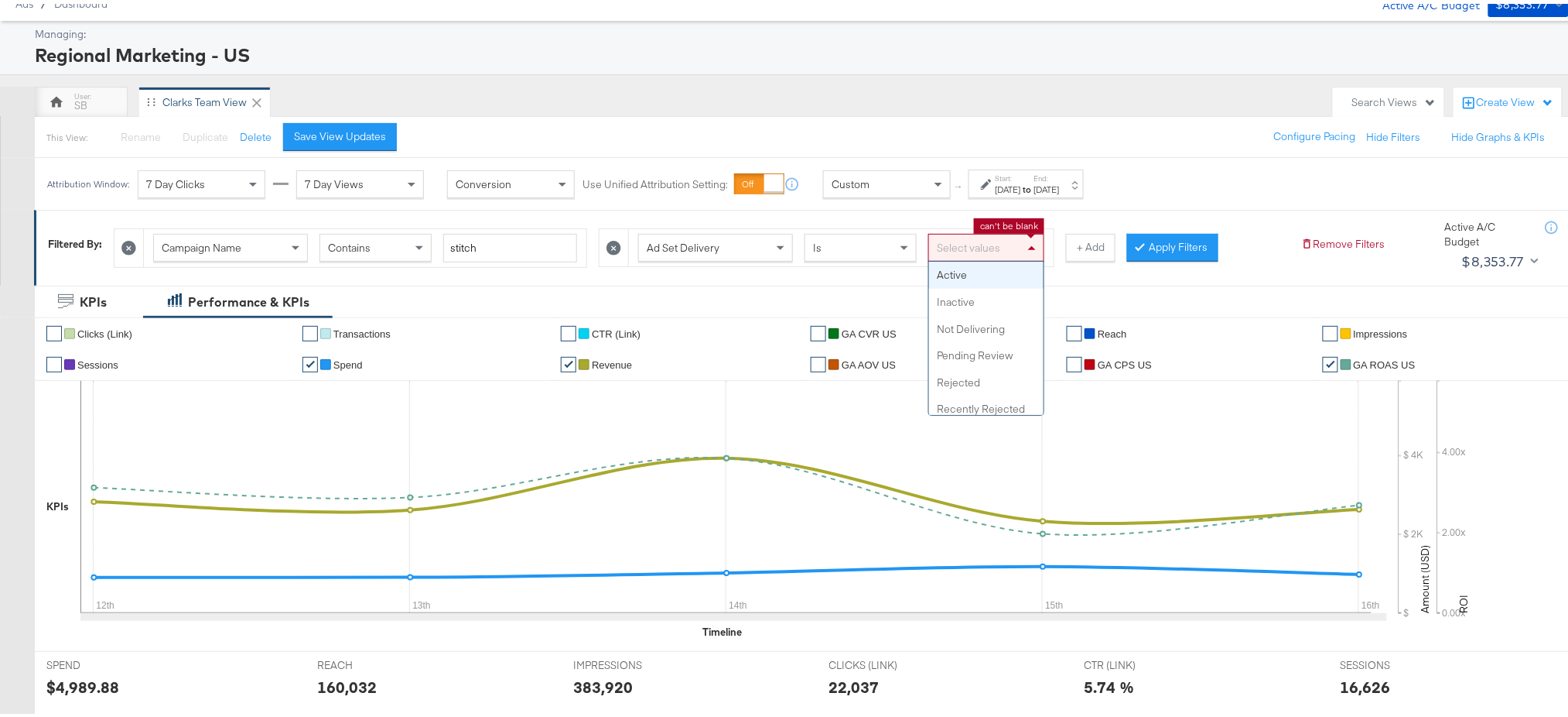
click at [978, 248] on div "Select values" at bounding box center [986, 243] width 114 height 26
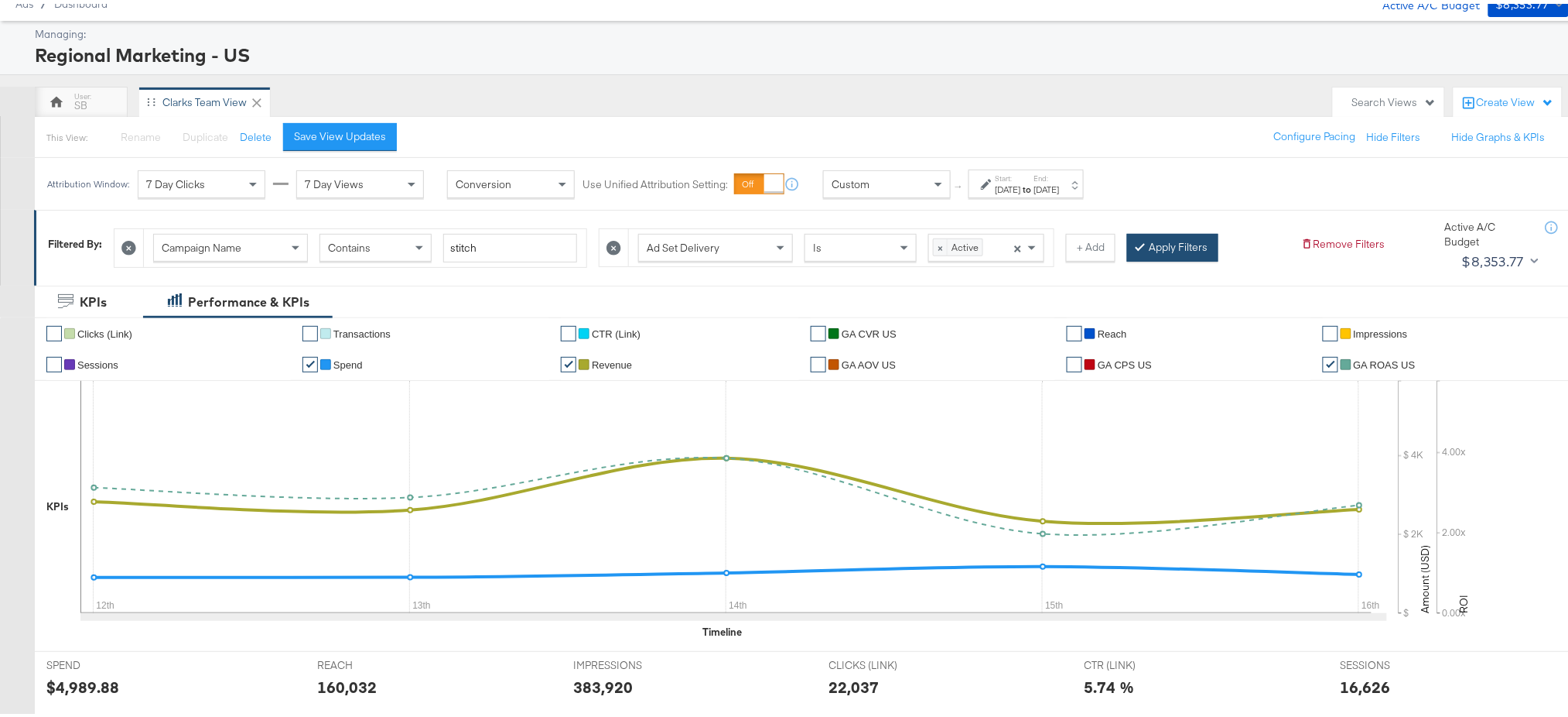
click at [1159, 238] on button "Apply Filters" at bounding box center [1173, 243] width 91 height 28
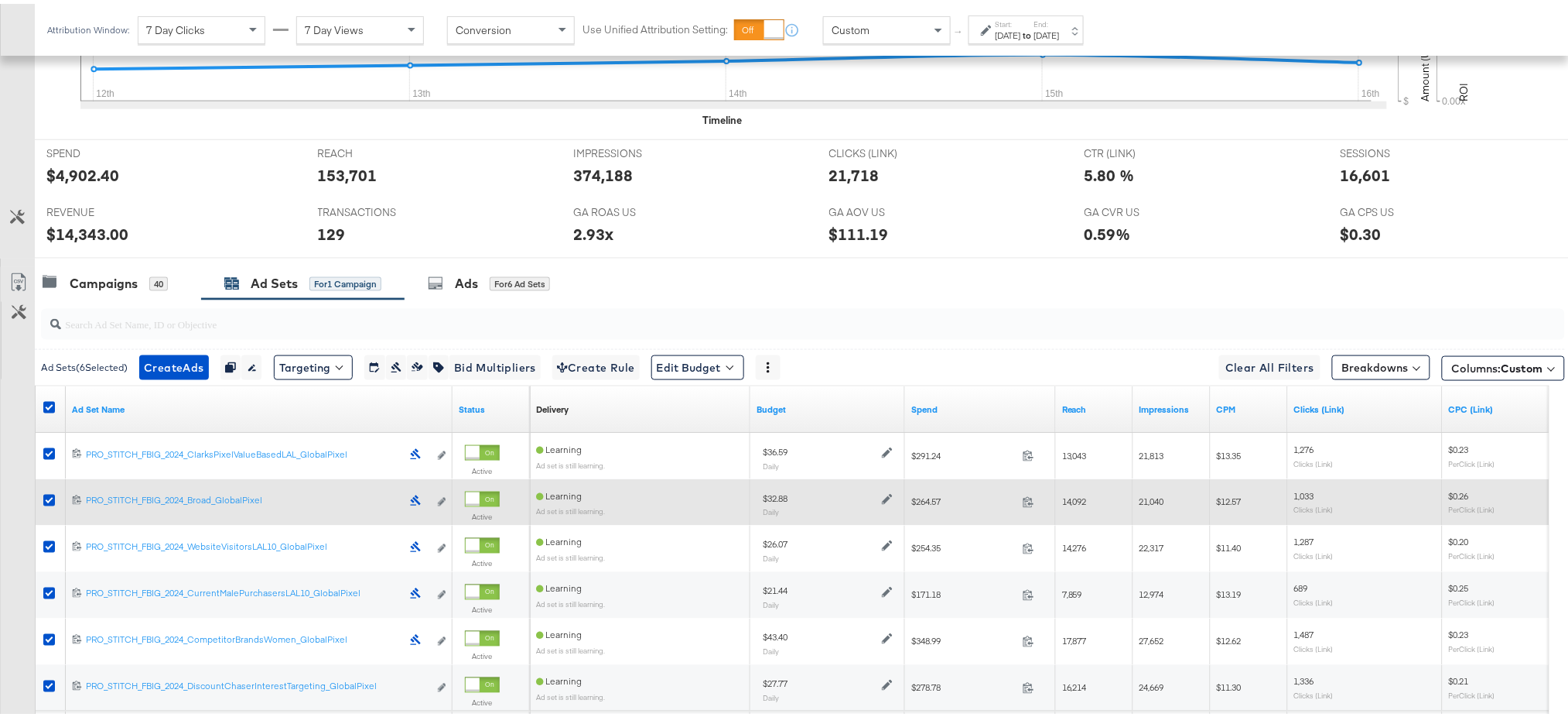
scroll to position [722, 0]
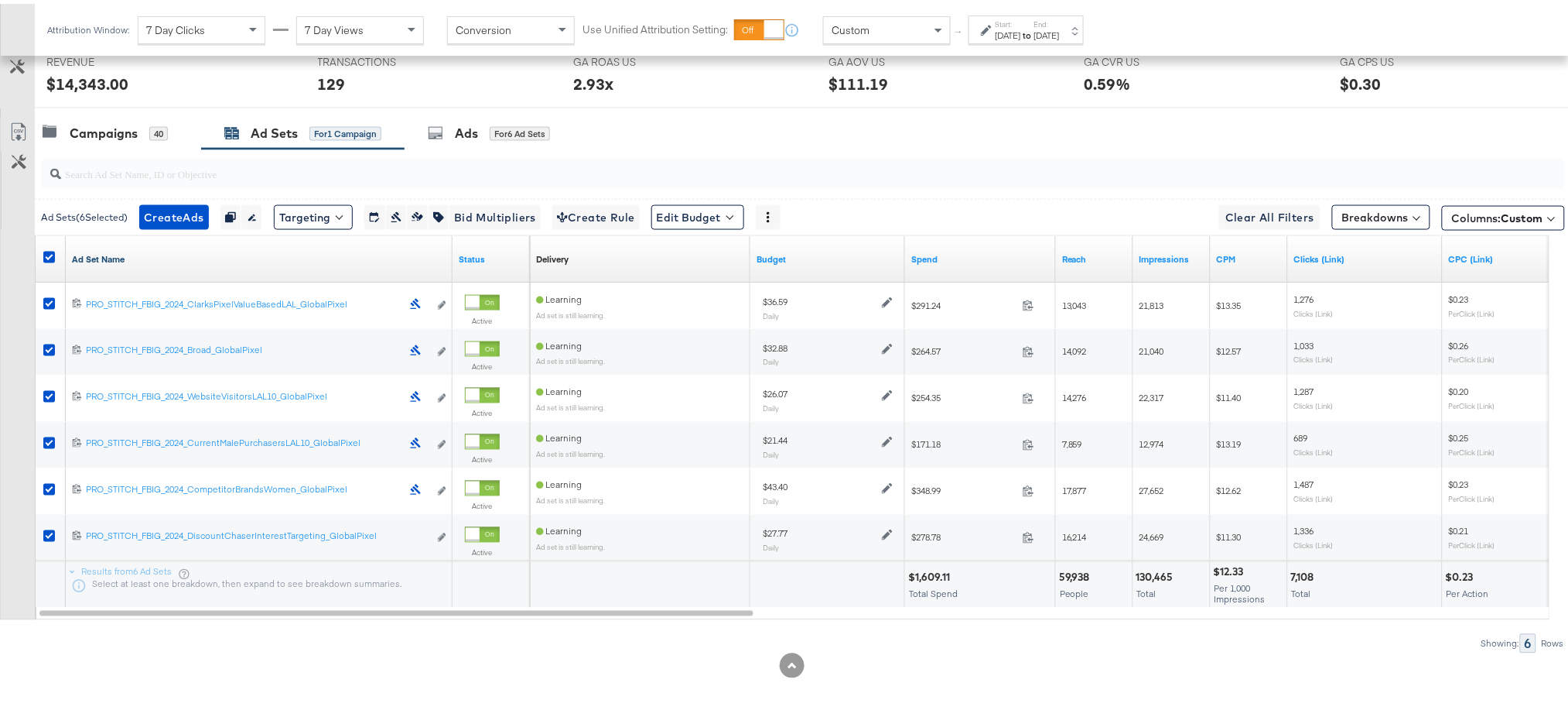
click at [113, 253] on link "Ad Set Name" at bounding box center [259, 254] width 374 height 12
click at [113, 253] on link "Ad Set Name ↓" at bounding box center [259, 254] width 374 height 12
click at [713, 222] on button "Edit Budget" at bounding box center [698, 213] width 93 height 25
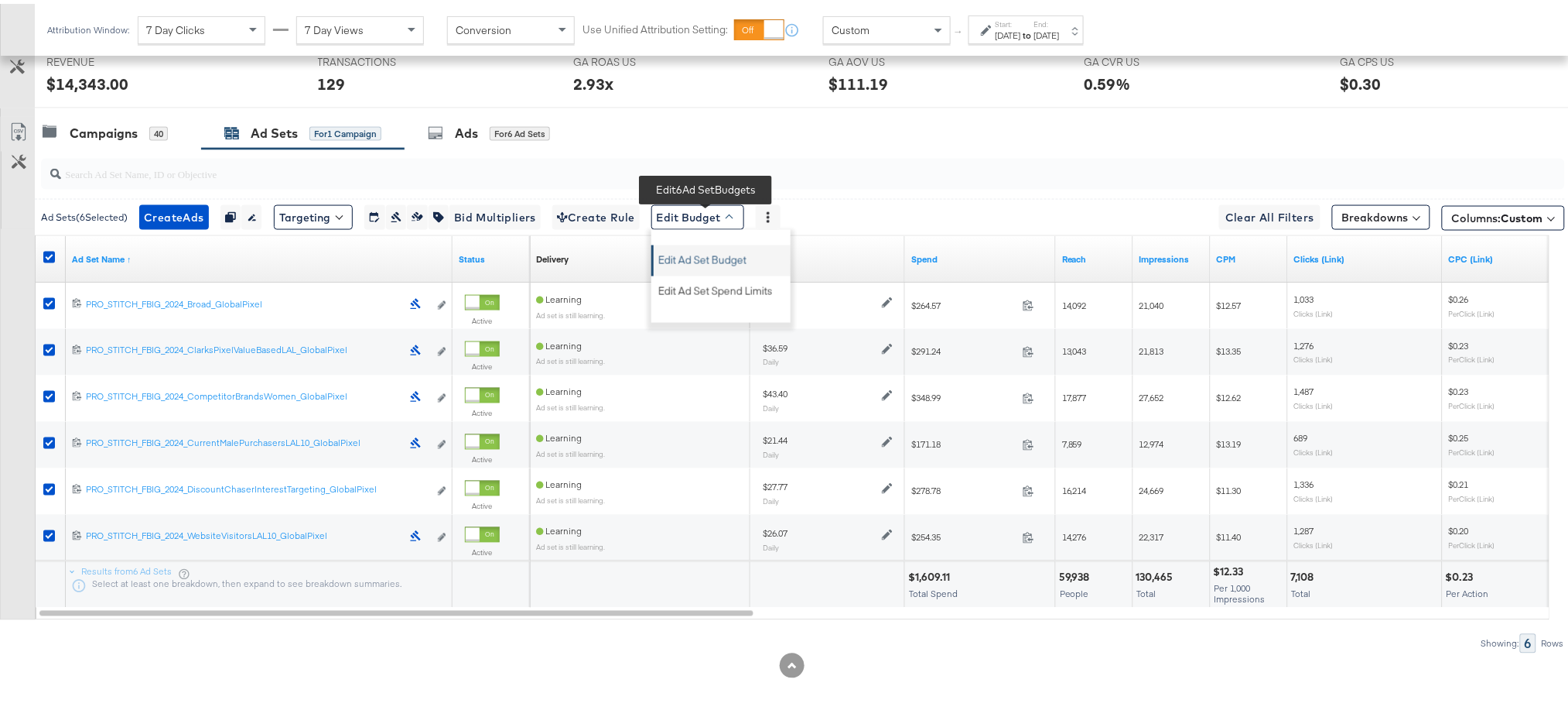
click at [711, 253] on span "Edit Ad Set Budget" at bounding box center [702, 254] width 88 height 20
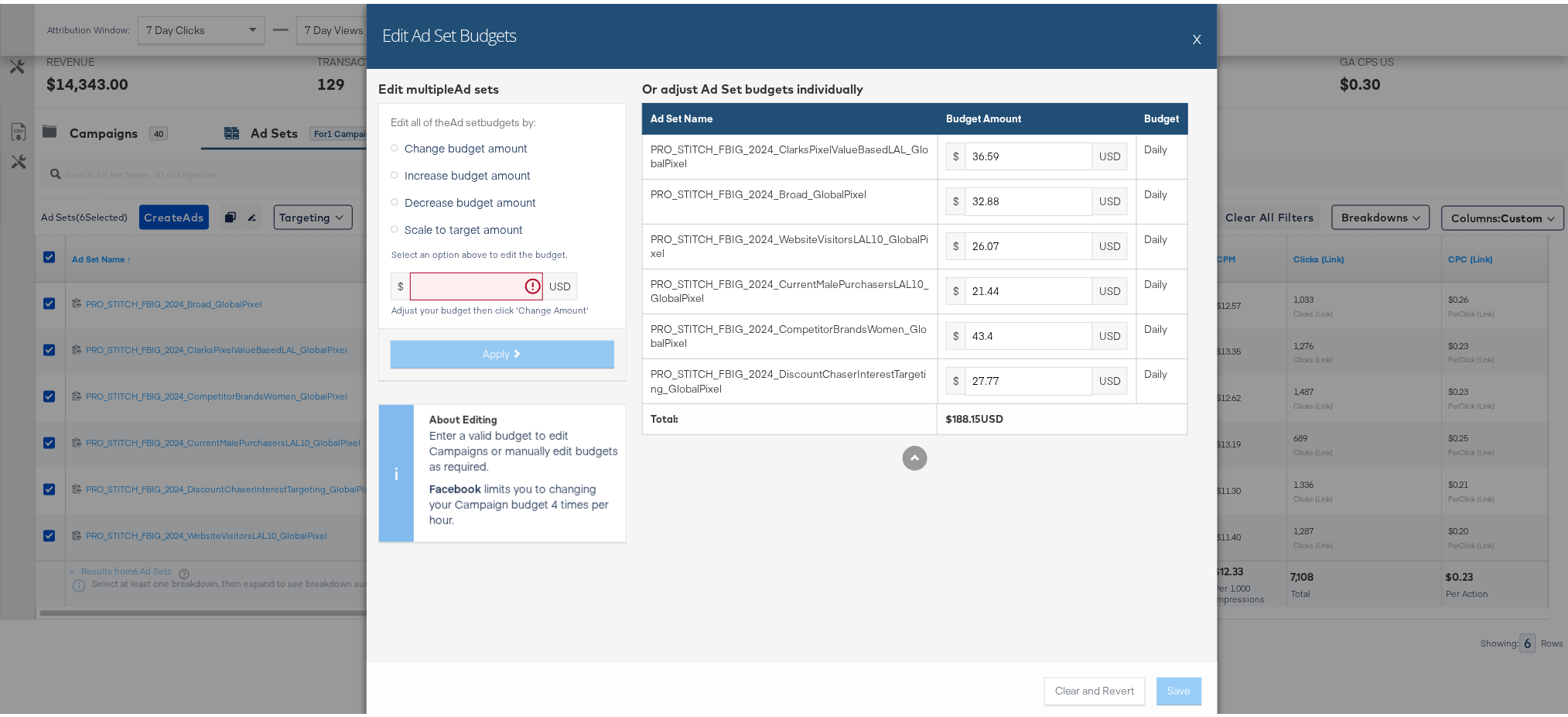
click at [1194, 34] on button "X" at bounding box center [1198, 34] width 9 height 31
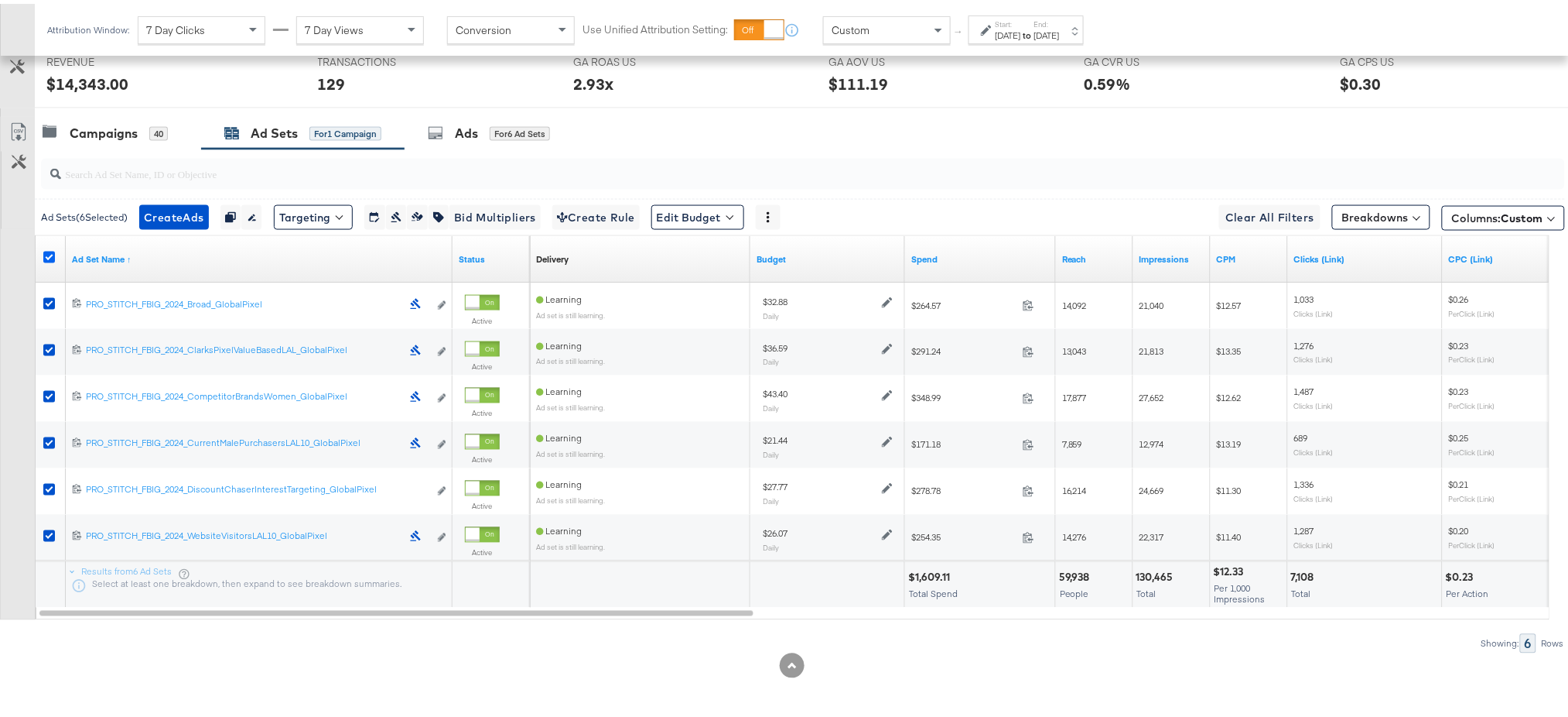
click at [50, 253] on icon at bounding box center [49, 253] width 12 height 12
click at [0, 0] on input "checkbox" at bounding box center [0, 0] width 0 height 0
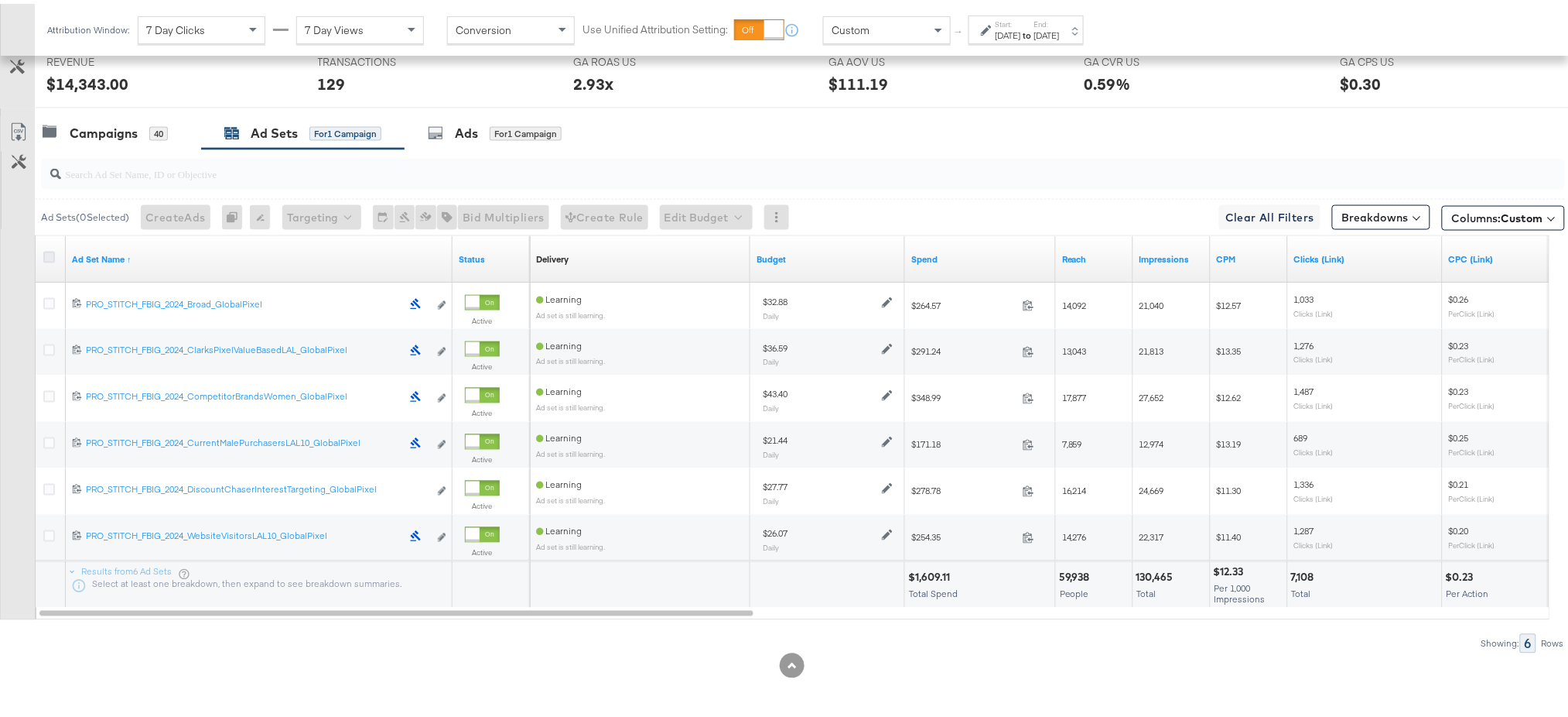
click at [50, 253] on icon at bounding box center [49, 253] width 12 height 12
click at [0, 0] on input "checkbox" at bounding box center [0, 0] width 0 height 0
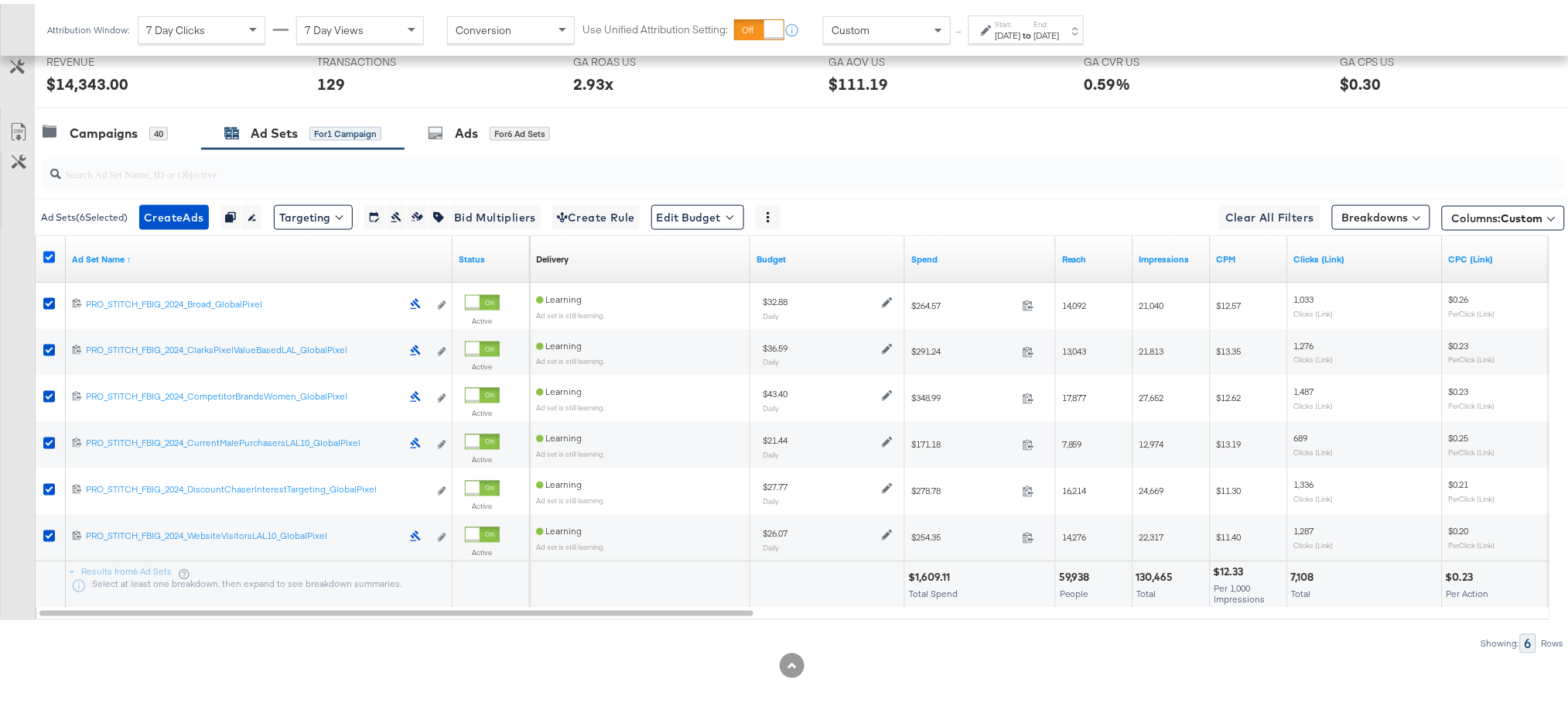
click at [50, 253] on icon at bounding box center [49, 253] width 12 height 12
click at [0, 0] on input "checkbox" at bounding box center [0, 0] width 0 height 0
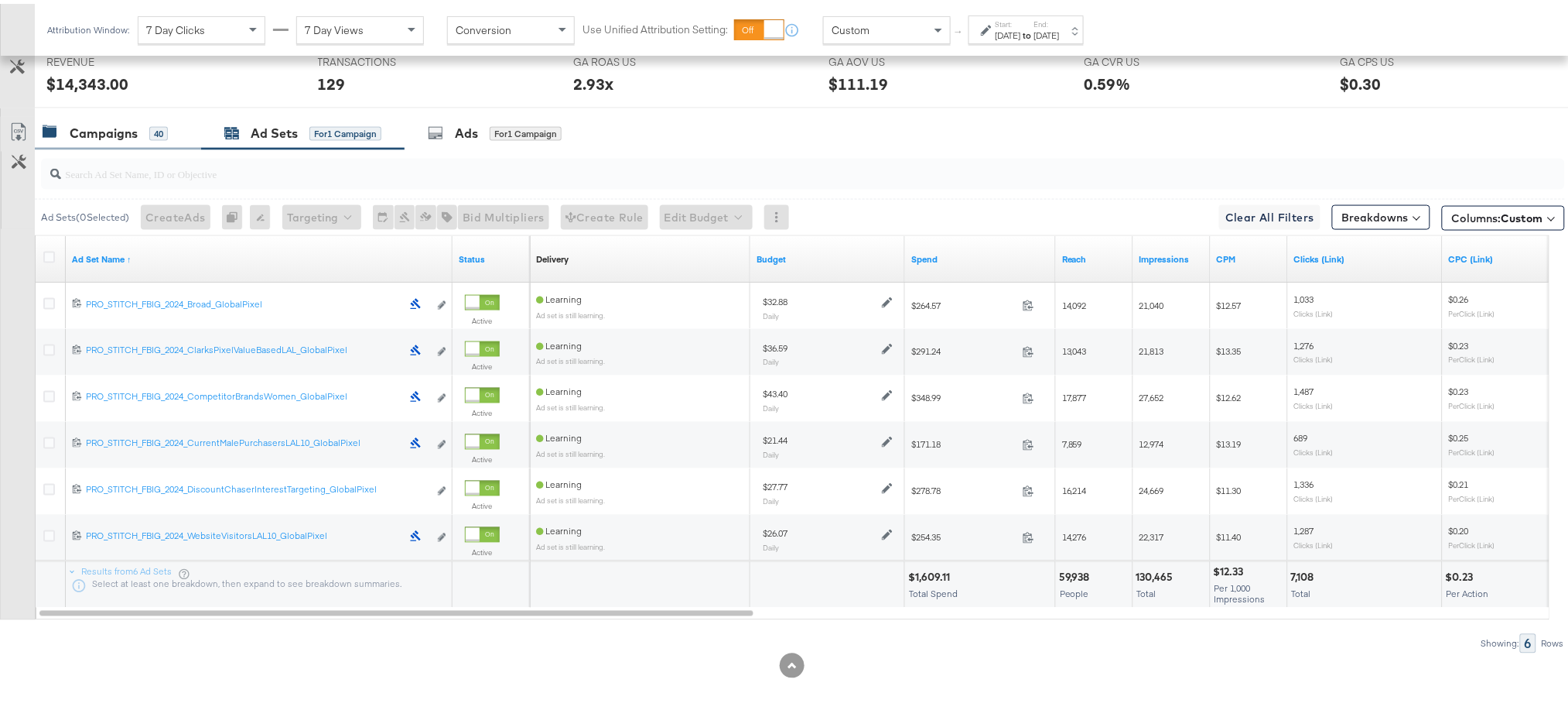
click at [117, 138] on div "Campaigns" at bounding box center [103, 130] width 68 height 18
